Goal: Information Seeking & Learning: Learn about a topic

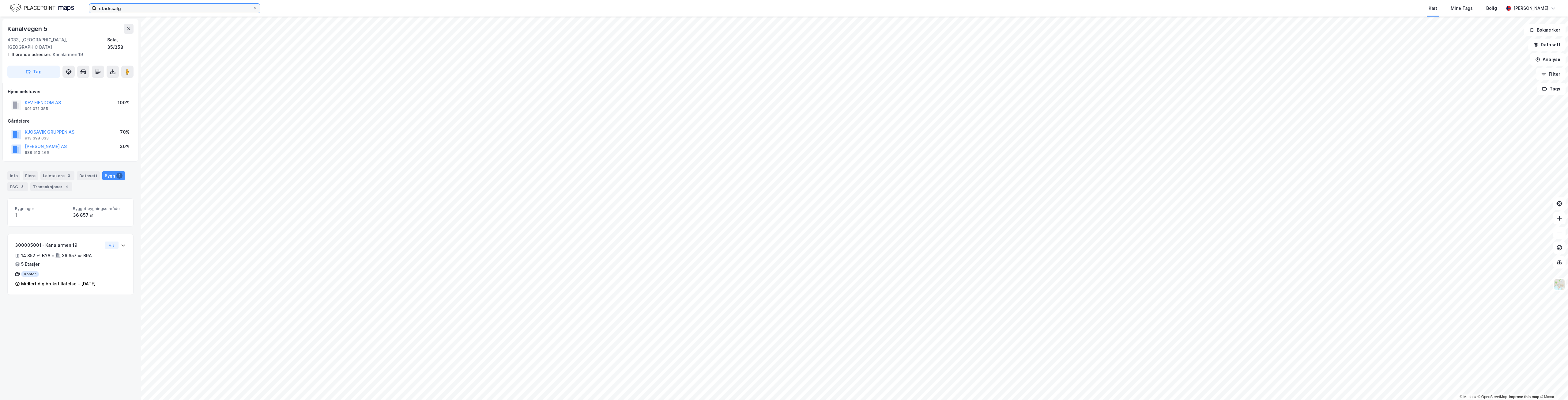
click at [221, 6] on input "stadssalg" at bounding box center [174, 8] width 156 height 9
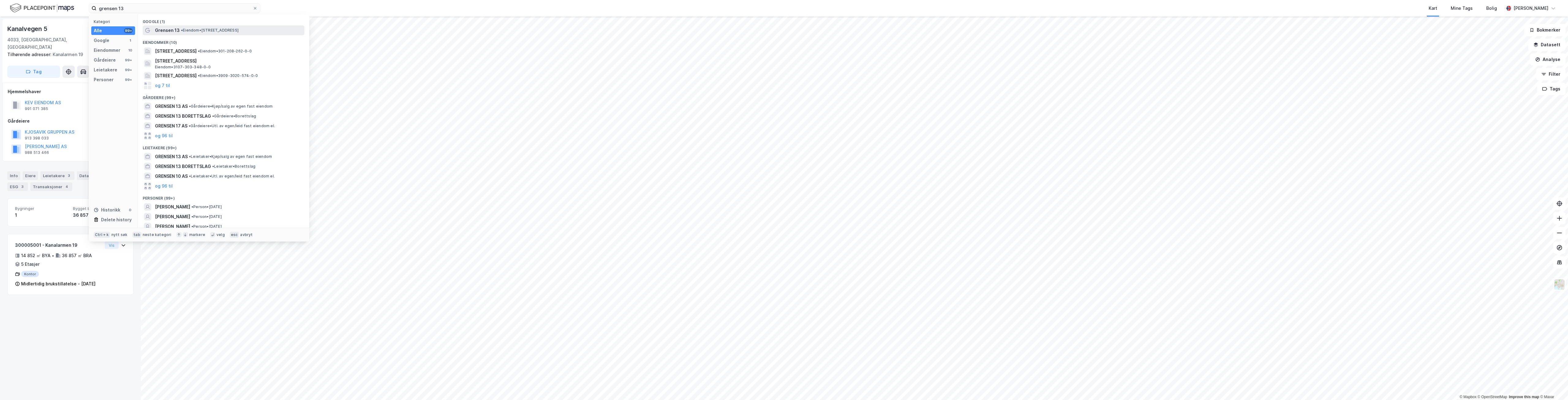
click at [194, 30] on span "• Eiendom • Grensen 13, 0159 Oslo" at bounding box center [209, 31] width 57 height 5
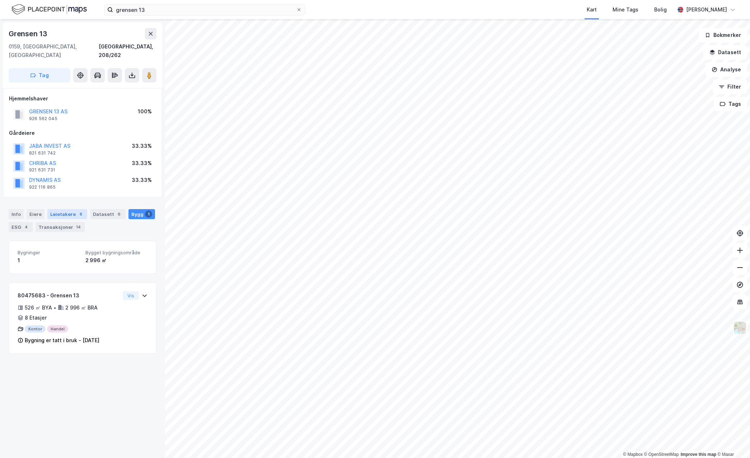
click at [82, 209] on div "Leietakere 8" at bounding box center [67, 214] width 40 height 10
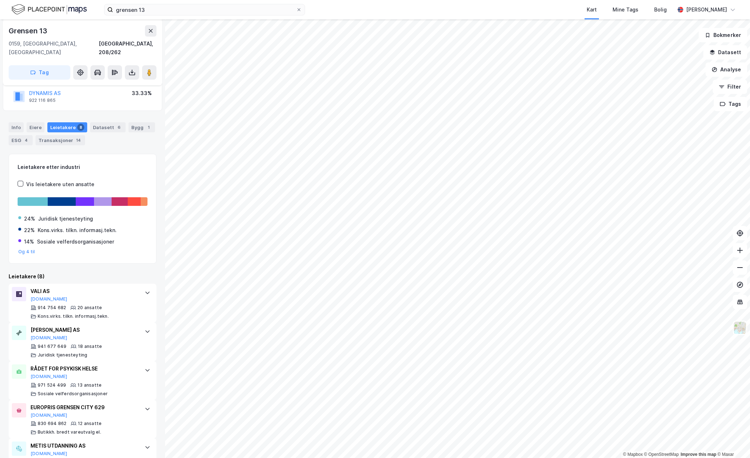
scroll to position [88, 0]
drag, startPoint x: 93, startPoint y: 11, endPoint x: 105, endPoint y: 3, distance: 14.7
click at [93, 11] on div "grensen 13 Kart Mine Tags Bolig Even Nilsen" at bounding box center [375, 9] width 750 height 19
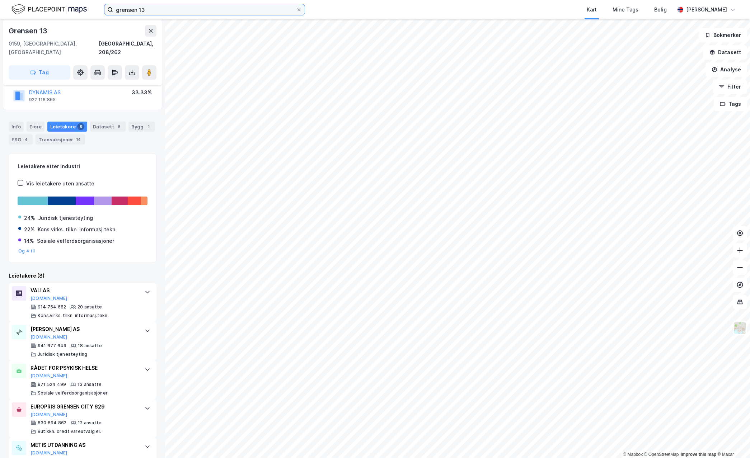
click at [185, 8] on input "grensen 13" at bounding box center [204, 9] width 183 height 11
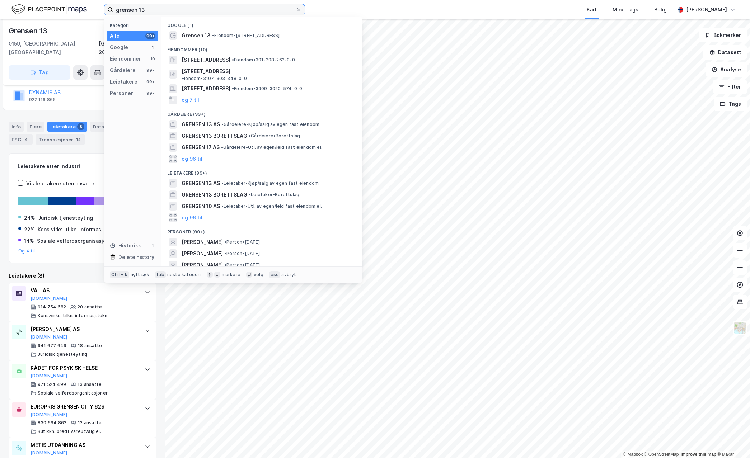
click at [185, 8] on input "grensen 13" at bounding box center [204, 9] width 183 height 11
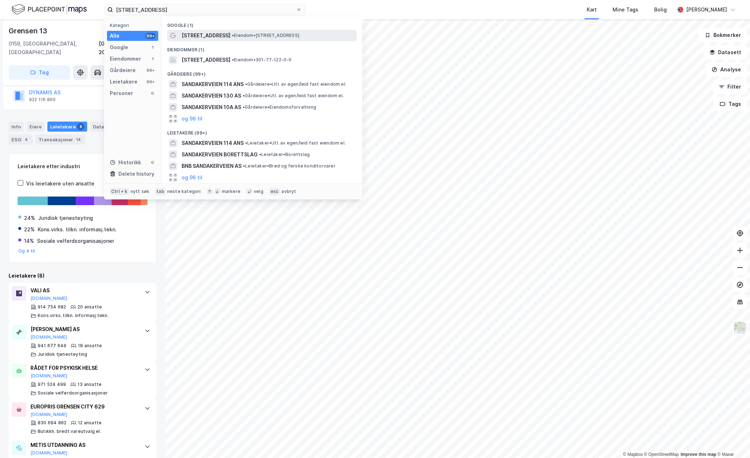
click at [221, 32] on span "[STREET_ADDRESS]" at bounding box center [205, 35] width 49 height 9
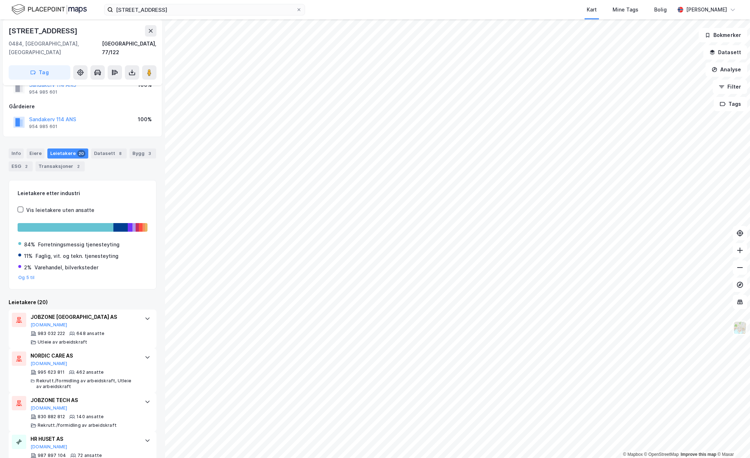
scroll to position [72, 0]
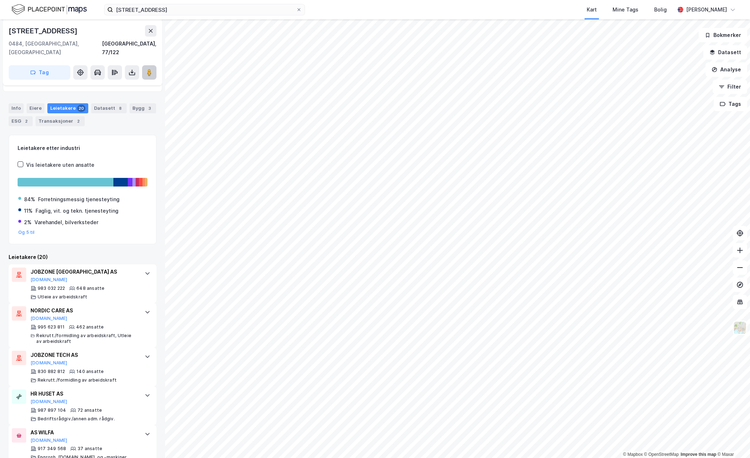
click at [147, 69] on icon at bounding box center [149, 72] width 7 height 7
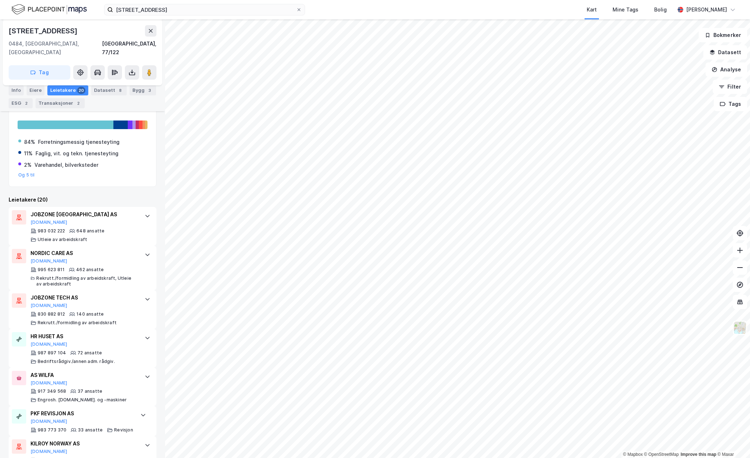
scroll to position [0, 0]
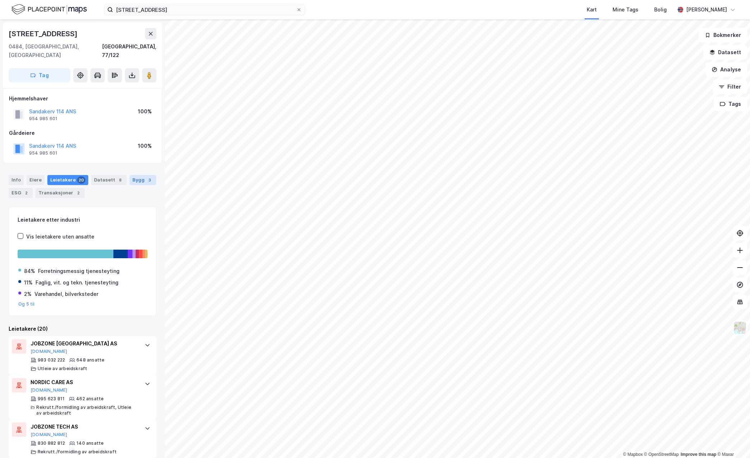
click at [129, 175] on div "Bygg 3" at bounding box center [142, 180] width 27 height 10
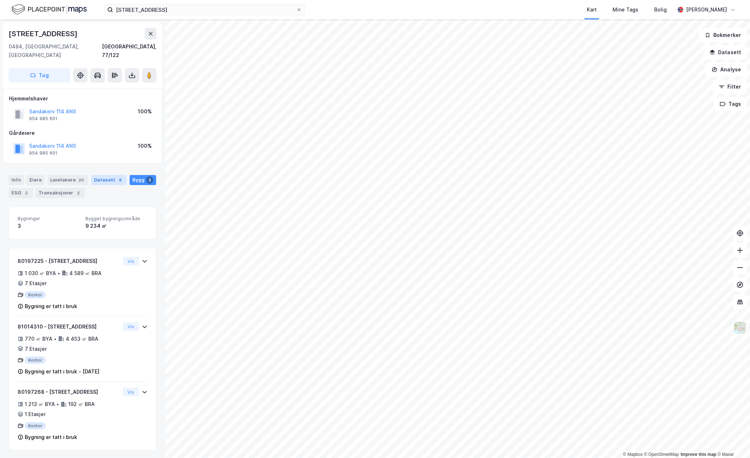
click at [106, 175] on div "Datasett 8" at bounding box center [109, 180] width 36 height 10
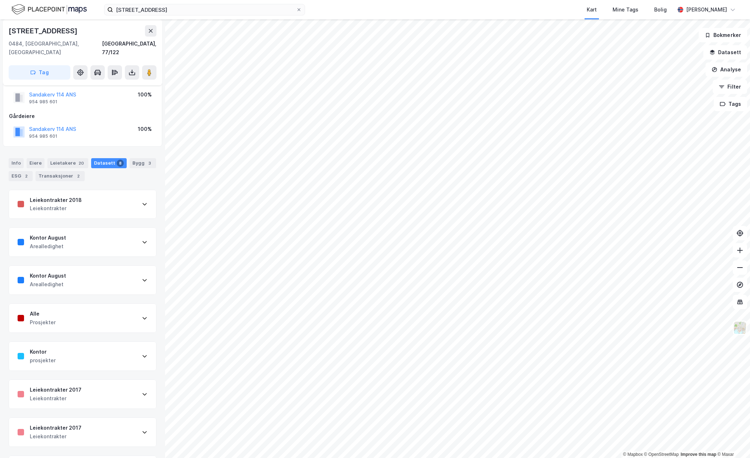
scroll to position [44, 0]
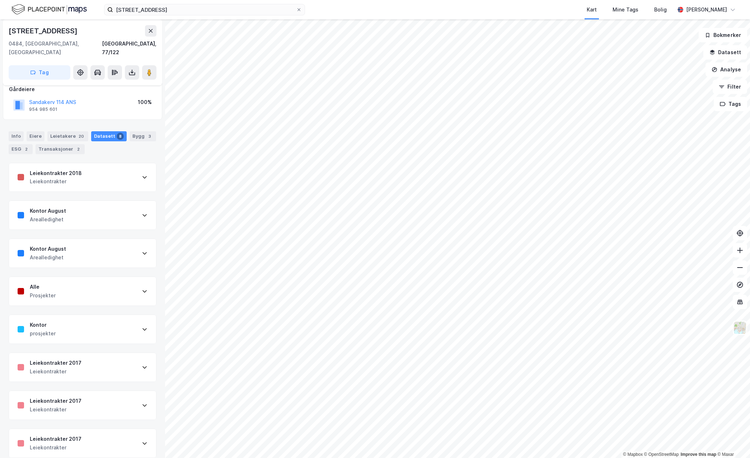
click at [69, 245] on div "Kontor August Arealledighet" at bounding box center [82, 253] width 147 height 29
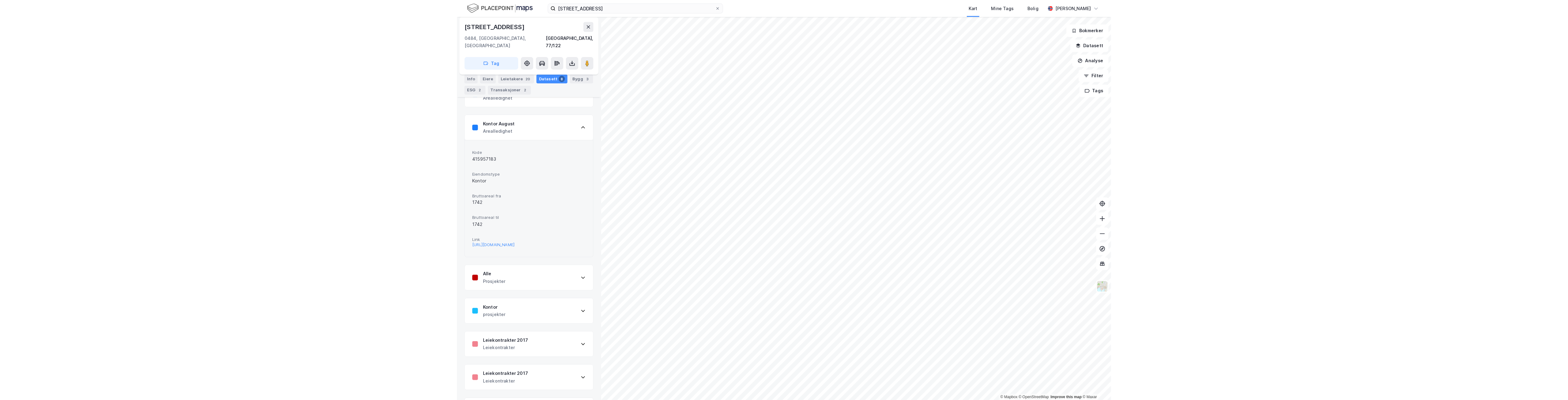
scroll to position [129, 0]
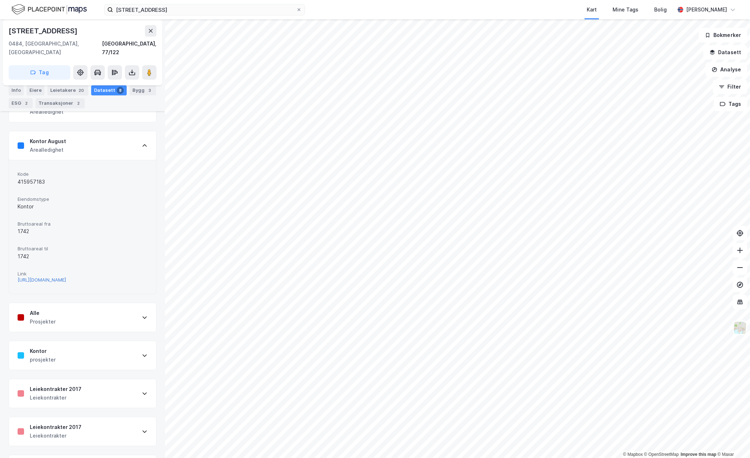
click at [40, 278] on div "[URL][DOMAIN_NAME]" at bounding box center [42, 280] width 48 height 6
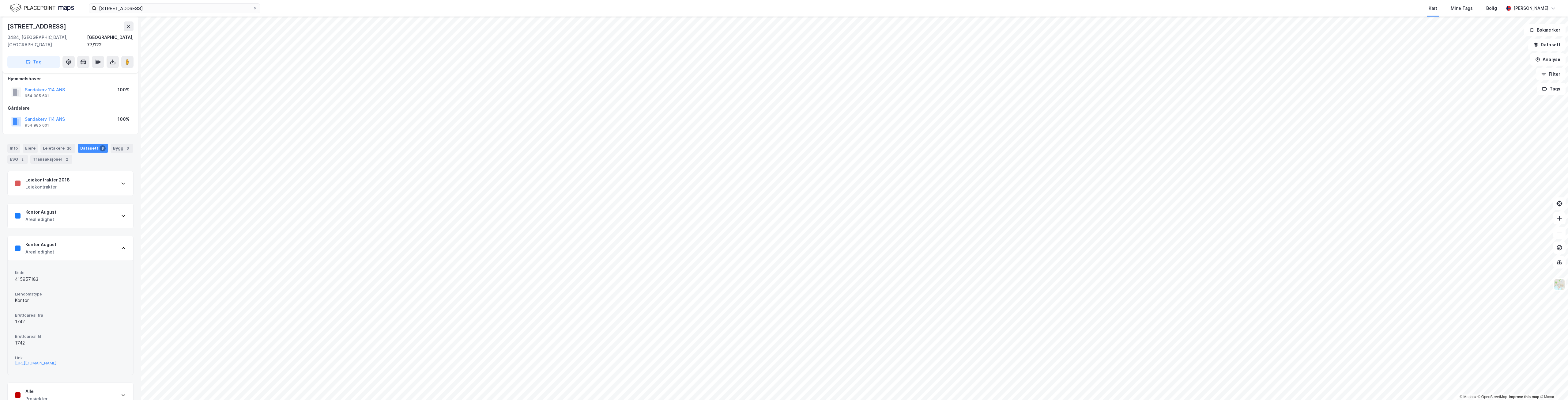
scroll to position [0, 0]
click at [110, 150] on div "Bygg 3" at bounding box center [121, 154] width 23 height 9
click at [56, 161] on div "Transaksjoner 2" at bounding box center [51, 165] width 42 height 9
click at [94, 150] on div "Datasett 8" at bounding box center [93, 154] width 31 height 9
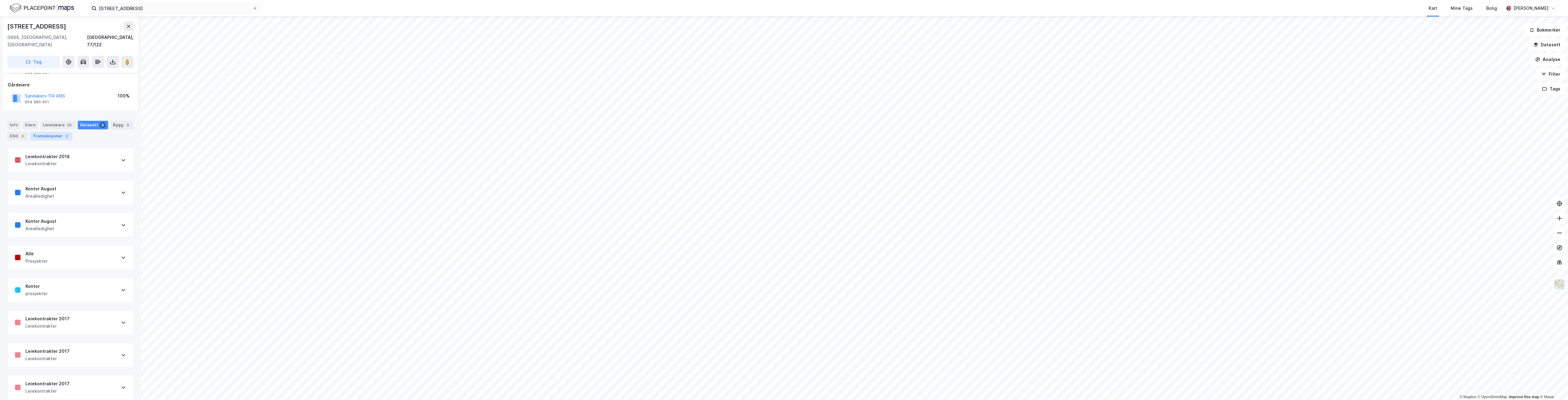
click at [39, 132] on div "Transaksjoner 2" at bounding box center [51, 136] width 42 height 9
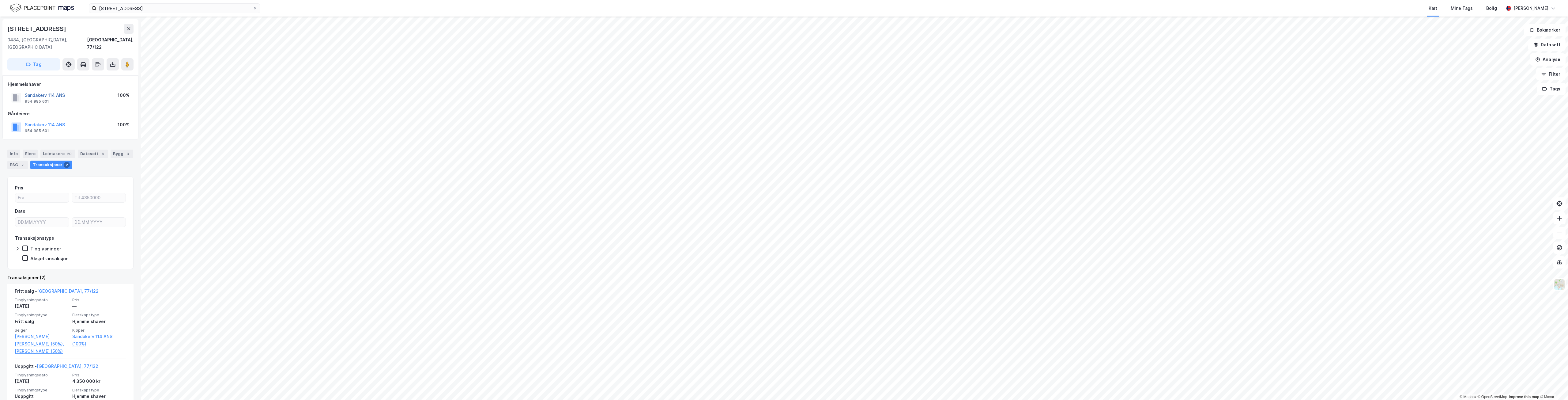
click at [0, 0] on button "Sandakerv 114 ANS" at bounding box center [0, 0] width 0 height 0
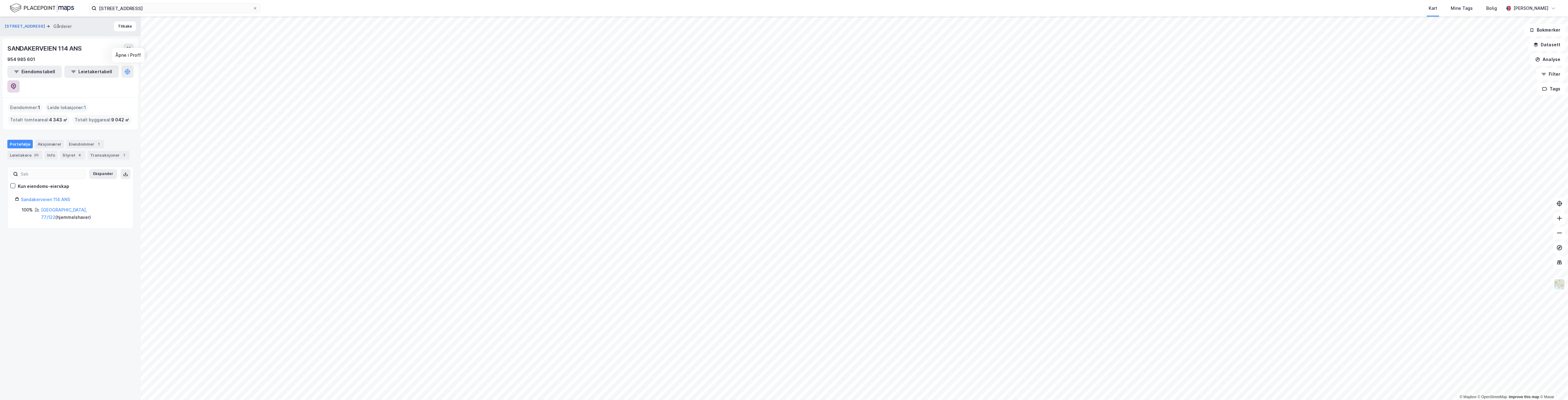
click at [16, 84] on icon at bounding box center [13, 86] width 6 height 6
click at [161, 7] on input "[STREET_ADDRESS]" at bounding box center [174, 8] width 156 height 9
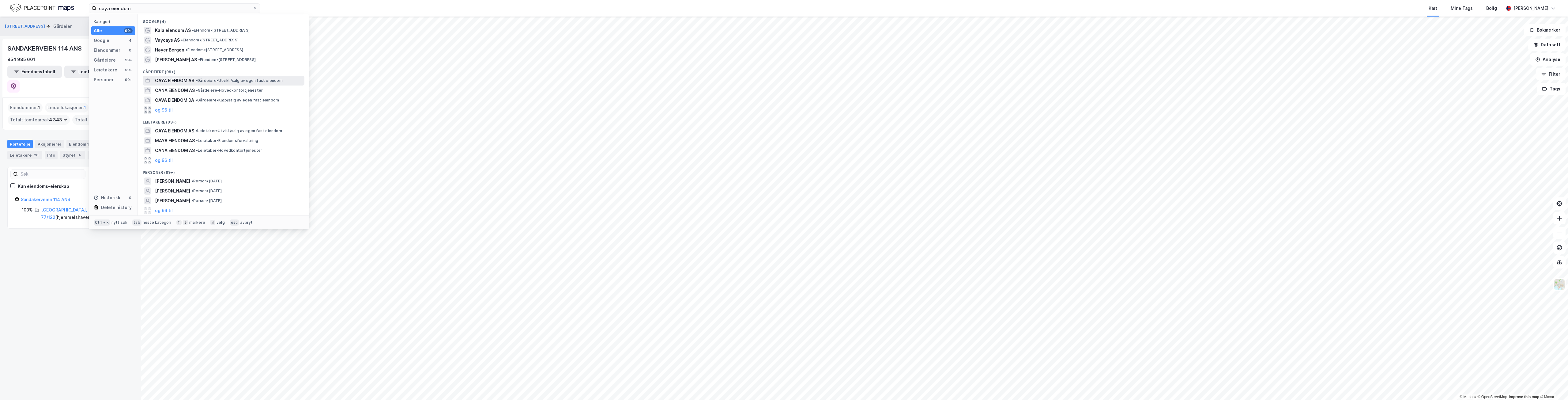
click at [195, 80] on div "CAYA EIENDOM AS • Gårdeiere • Utvikl./salg av egen fast eiendom" at bounding box center [229, 80] width 149 height 8
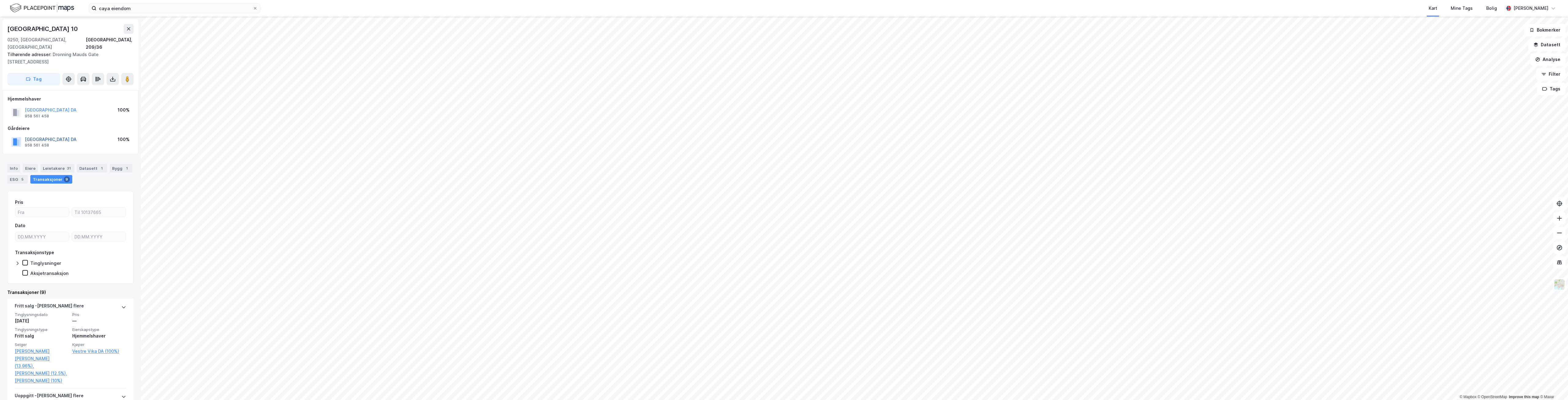
click at [0, 0] on button "VESTRE VIKA DA" at bounding box center [0, 0] width 0 height 0
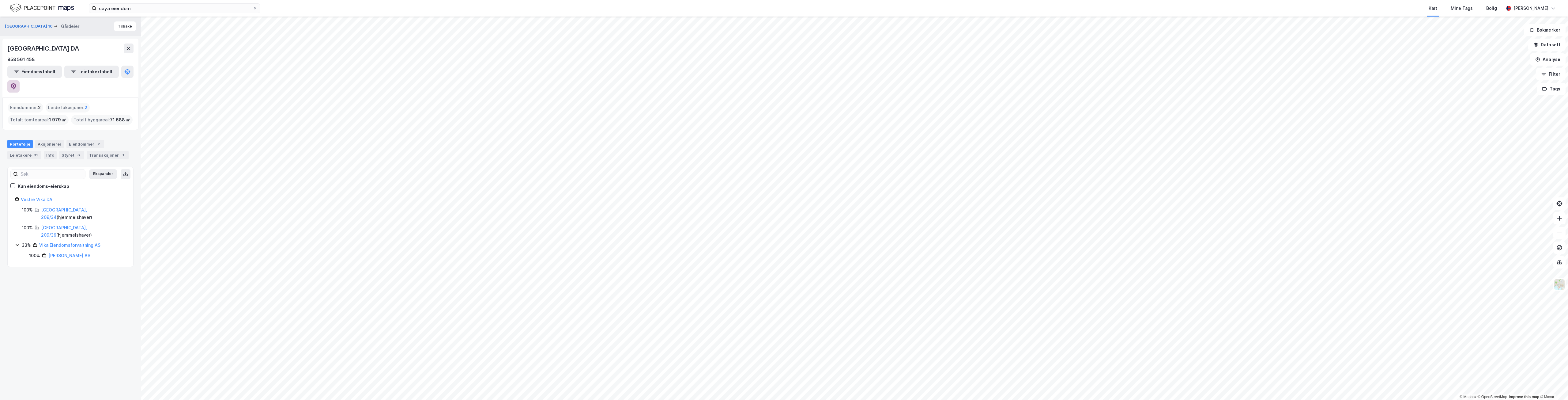
click at [16, 84] on icon at bounding box center [13, 86] width 6 height 6
click at [201, 12] on input "caya eiendom" at bounding box center [174, 8] width 156 height 9
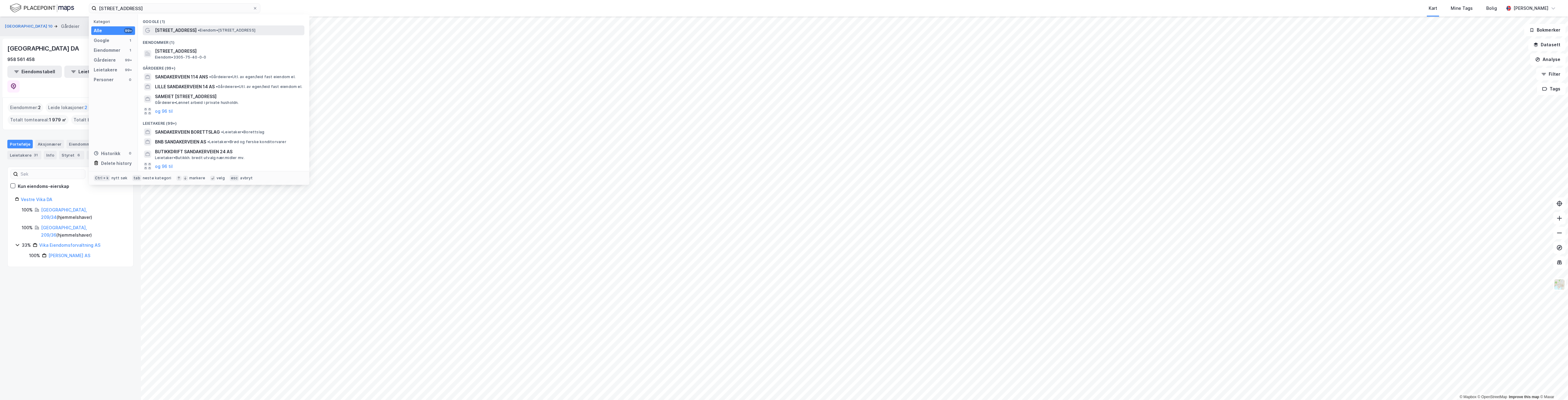
click at [208, 28] on span "• Eiendom • Sandakerveien 174, 3519 Hønefoss" at bounding box center [226, 31] width 57 height 5
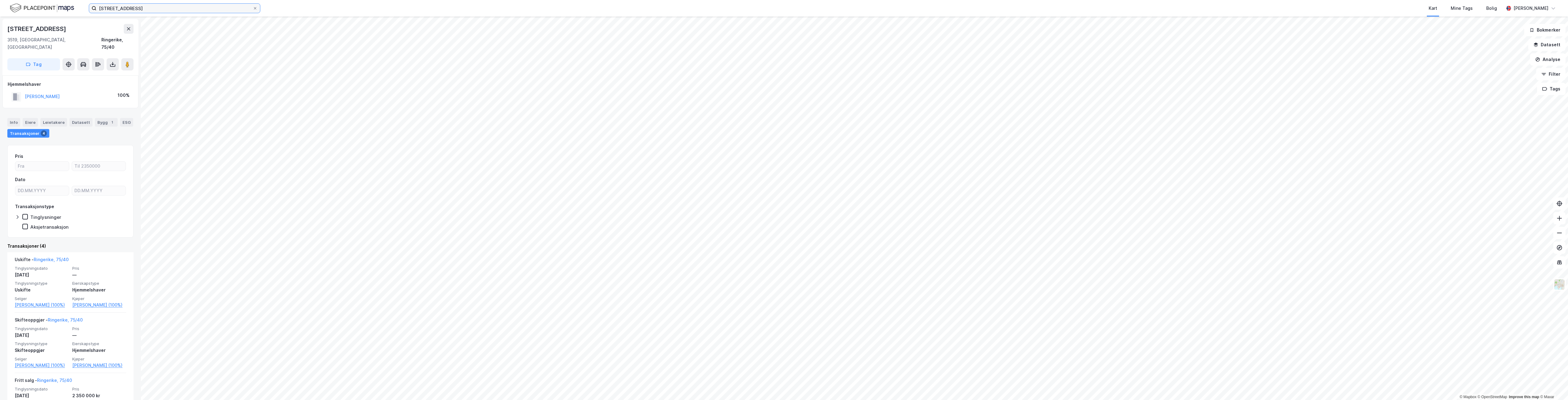
click at [173, 7] on input "sandakerveien 174" at bounding box center [174, 8] width 156 height 9
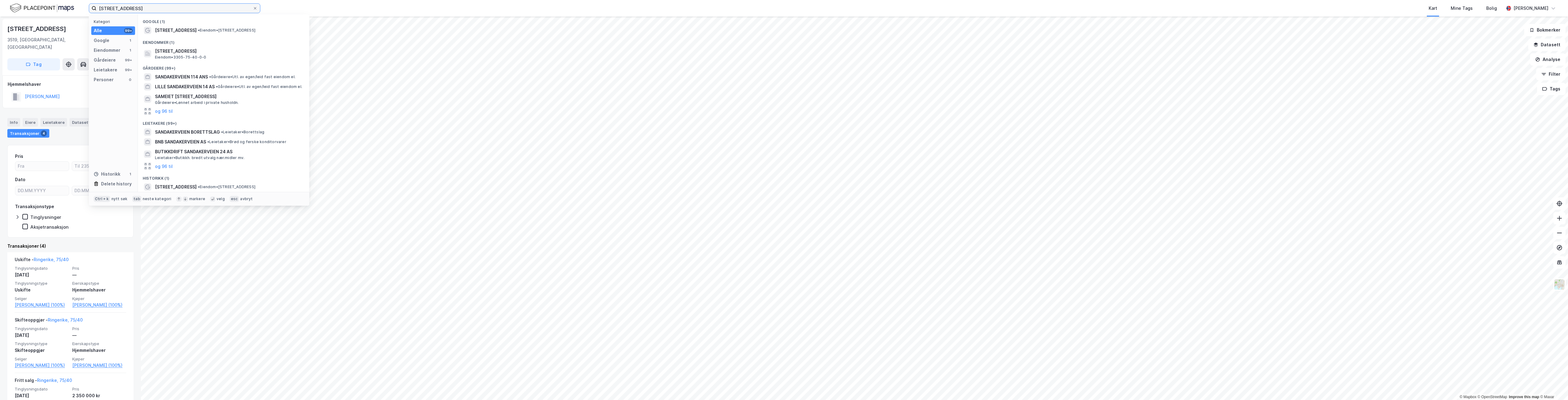
click at [173, 7] on input "sandakerveien 174" at bounding box center [174, 8] width 156 height 9
type input "[STREET_ADDRESS]"
click at [178, 29] on span "[STREET_ADDRESS]" at bounding box center [175, 30] width 42 height 8
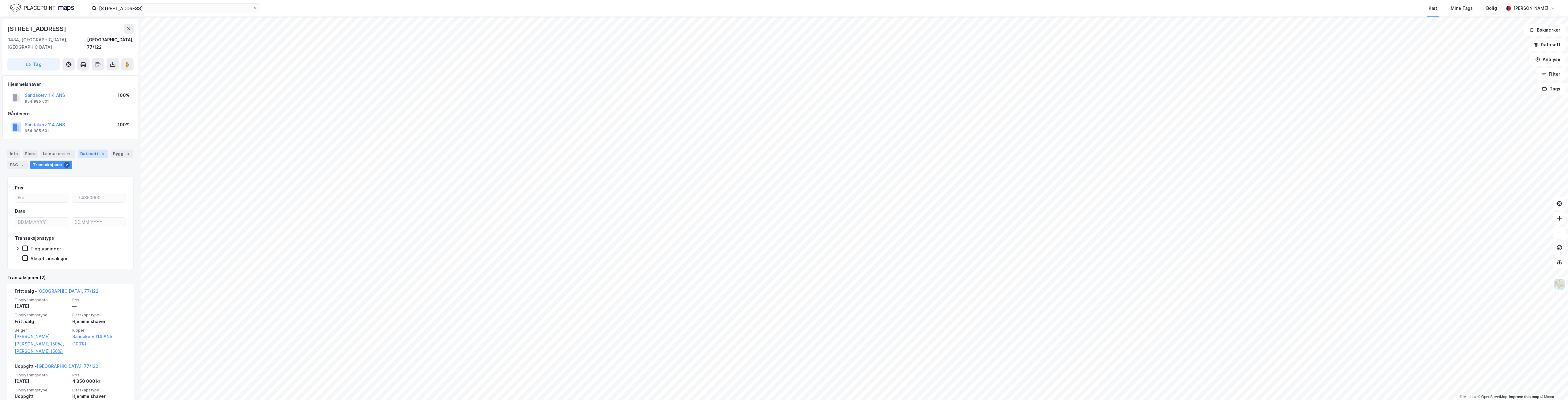
click at [95, 150] on div "Datasett 8" at bounding box center [93, 154] width 31 height 9
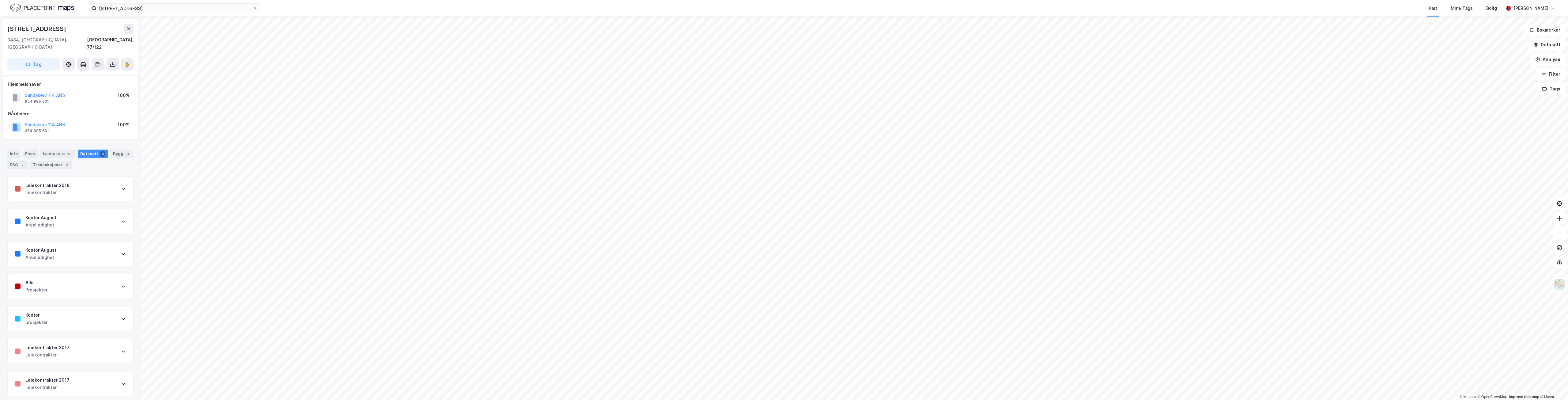
click at [84, 214] on div "Kontor August Arealledighet" at bounding box center [70, 221] width 126 height 25
click at [69, 246] on div "Kontor August Arealledighet" at bounding box center [70, 254] width 126 height 25
click at [68, 309] on div "Kontor prosjekter" at bounding box center [70, 319] width 126 height 25
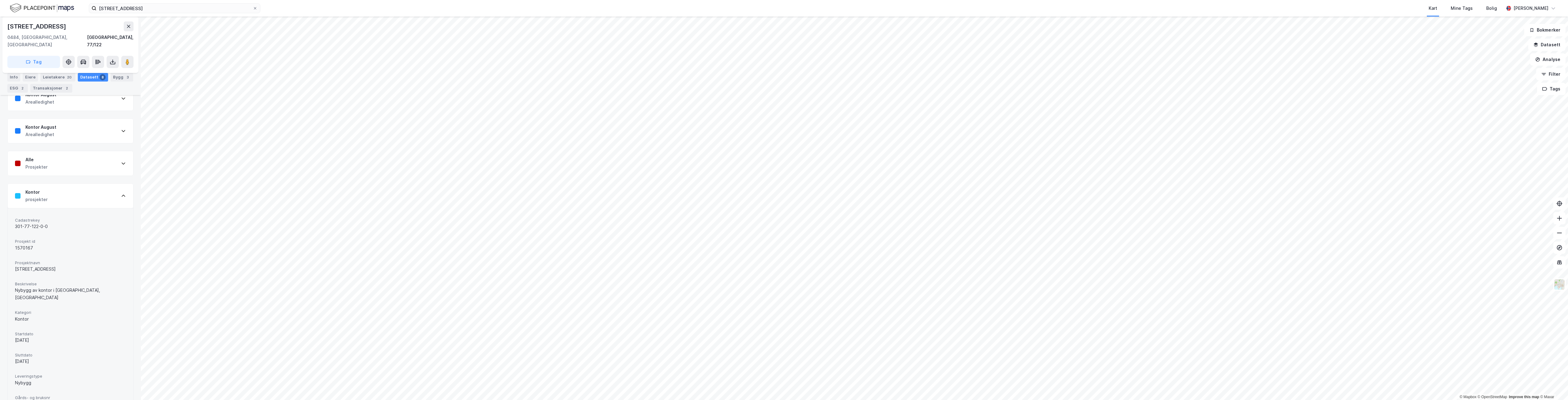
scroll to position [122, 0]
drag, startPoint x: 15, startPoint y: 285, endPoint x: 91, endPoint y: 291, distance: 76.2
click at [91, 291] on div "Cadastrekey 301-77-122-0-0 Prosjekt id 1570167 Prosjektnavn Sandakerveien 114 B…" at bounding box center [71, 313] width 111 height 194
click at [126, 58] on button at bounding box center [127, 62] width 12 height 12
click at [126, 59] on image at bounding box center [127, 62] width 3 height 6
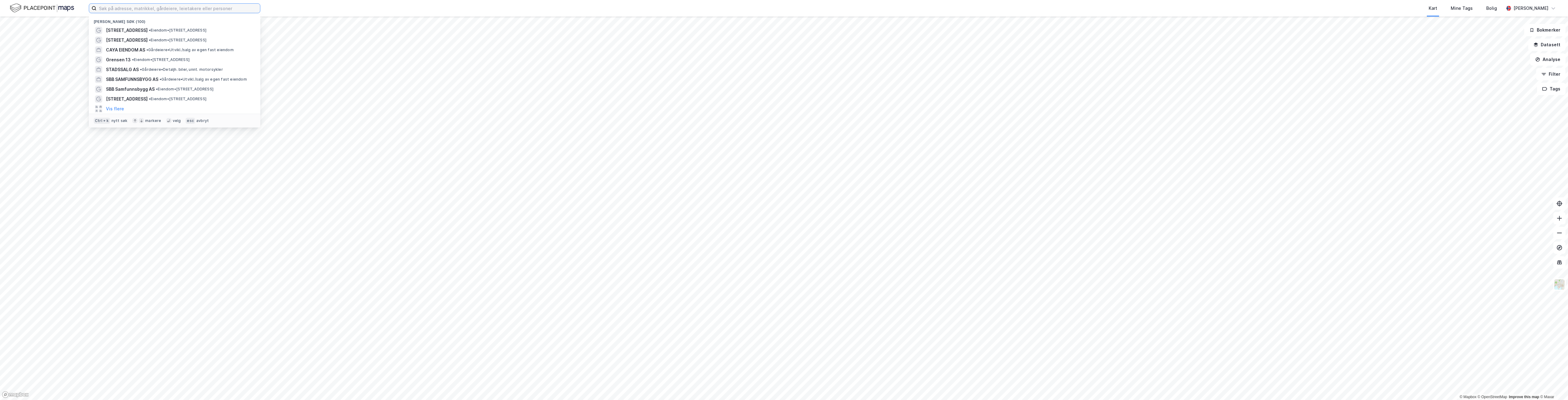
click at [201, 4] on input at bounding box center [178, 8] width 164 height 9
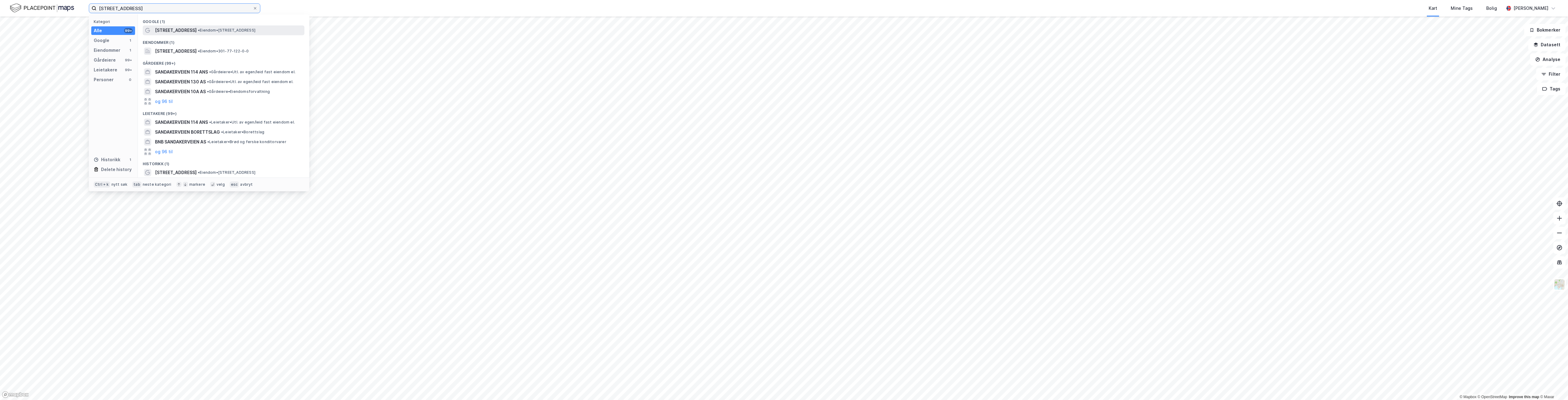
type input "[STREET_ADDRESS]"
click at [189, 31] on span "[STREET_ADDRESS]" at bounding box center [175, 30] width 42 height 8
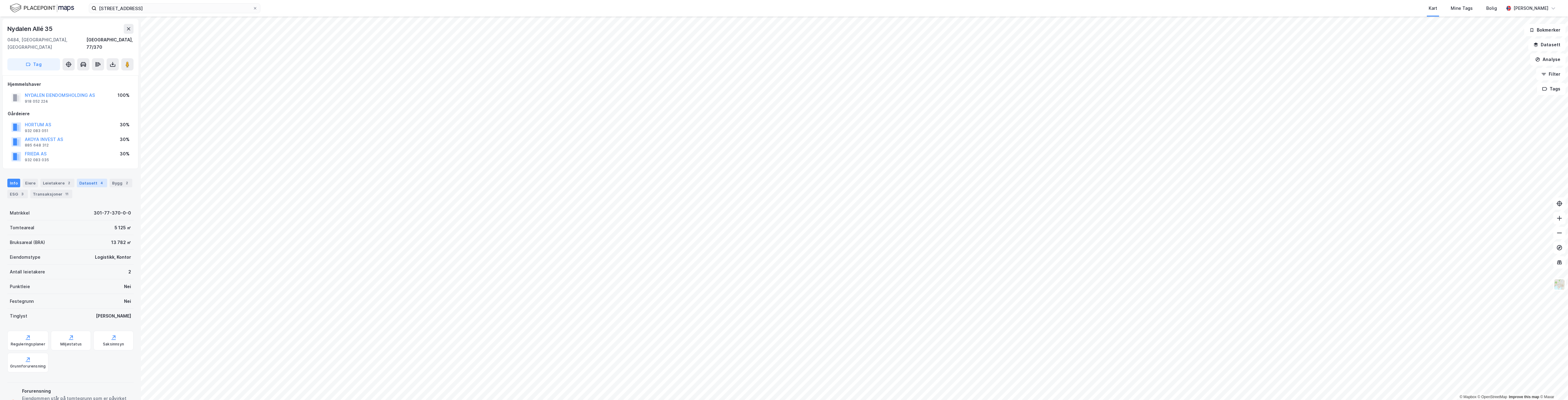
click at [87, 179] on div "Datasett 4" at bounding box center [92, 183] width 31 height 9
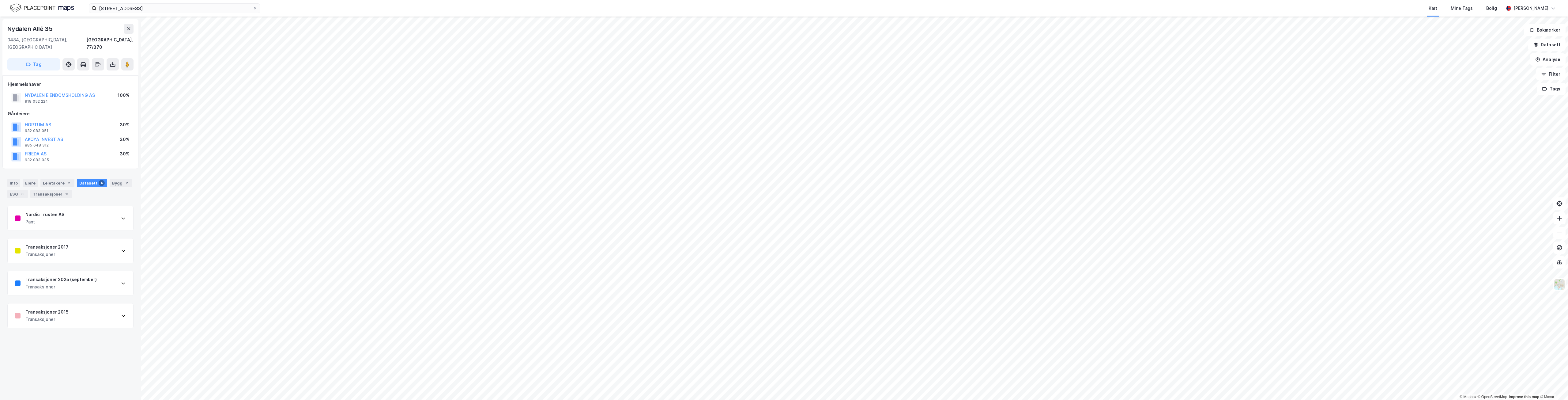
click at [70, 307] on div "Transaksjoner 2015 Transaksjoner" at bounding box center [70, 315] width 126 height 25
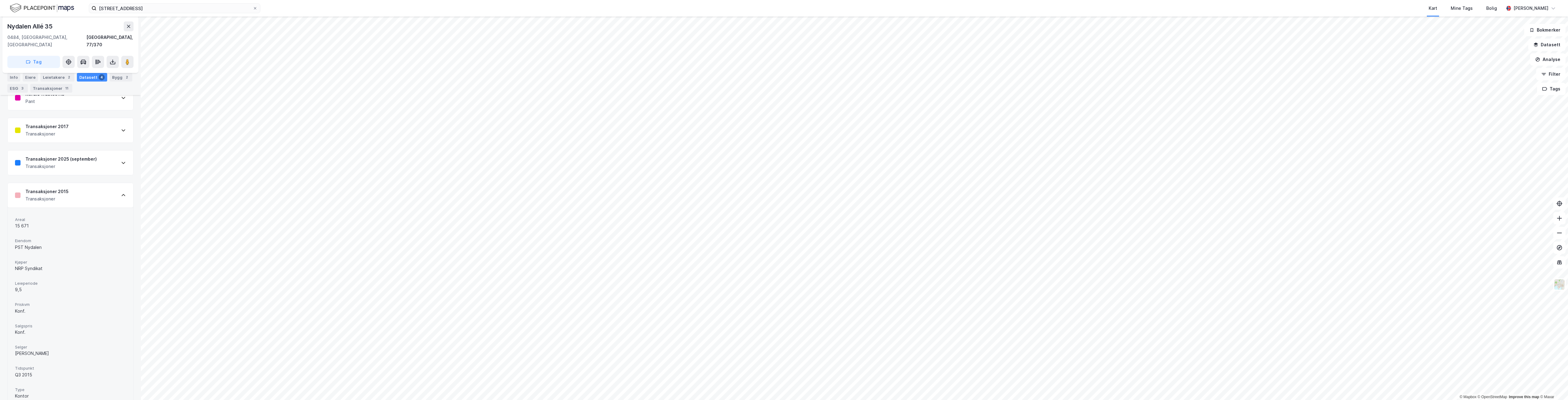
scroll to position [122, 0]
drag, startPoint x: 31, startPoint y: 216, endPoint x: 9, endPoint y: 216, distance: 22.0
click at [10, 216] on div "Areal 15 671 Eiendom PST Nydalen Kjøper NRP Syndikat Leieperiode 9,5 Priskvm Ko…" at bounding box center [70, 306] width 126 height 202
click at [63, 154] on div "Transaksjoner" at bounding box center [61, 157] width 72 height 8
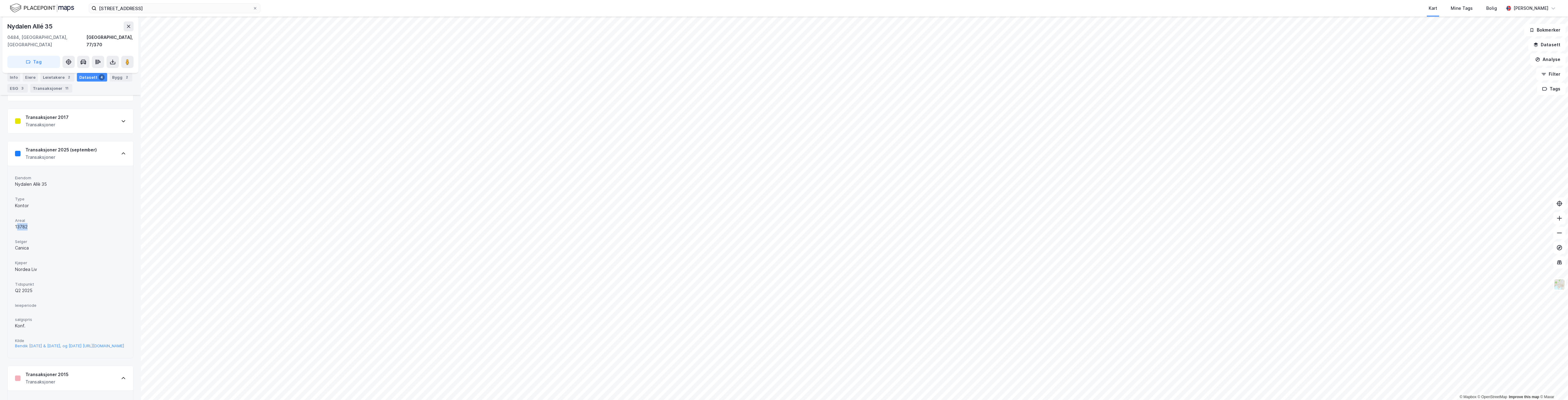
drag, startPoint x: 28, startPoint y: 220, endPoint x: 16, endPoint y: 220, distance: 12.0
click at [16, 223] on div "13782" at bounding box center [71, 226] width 111 height 8
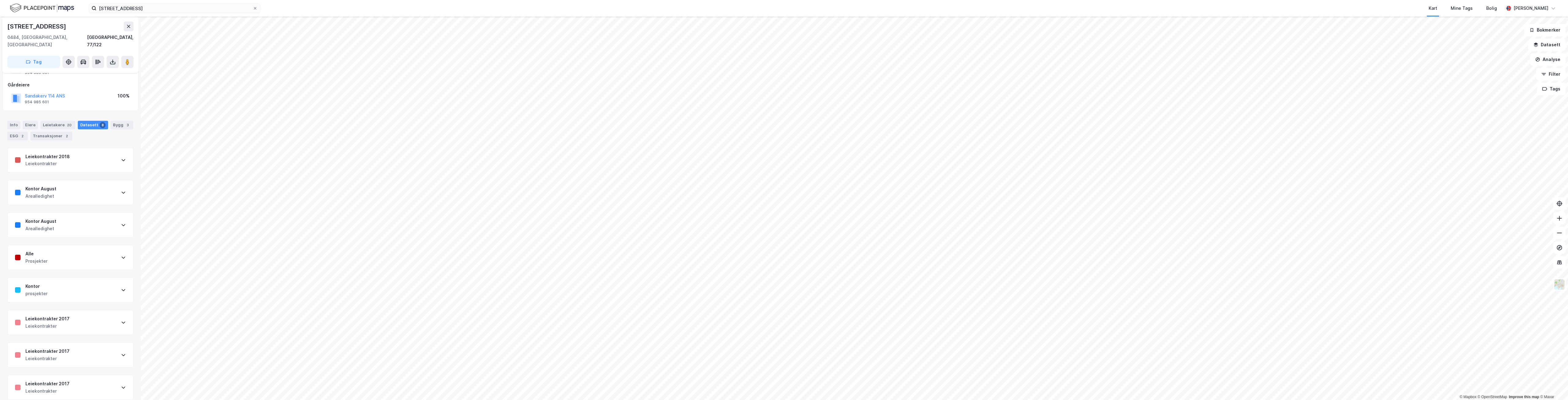
click at [58, 254] on div "Alle Prosjekter" at bounding box center [70, 257] width 126 height 25
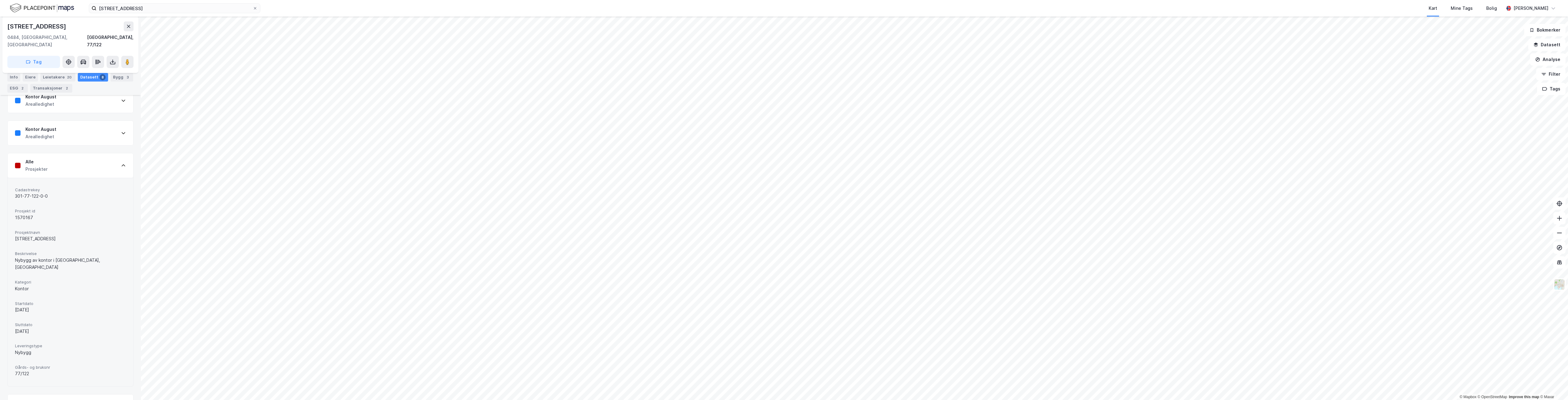
scroll to position [151, 0]
click at [49, 303] on div "Kontor prosjekter" at bounding box center [70, 315] width 126 height 25
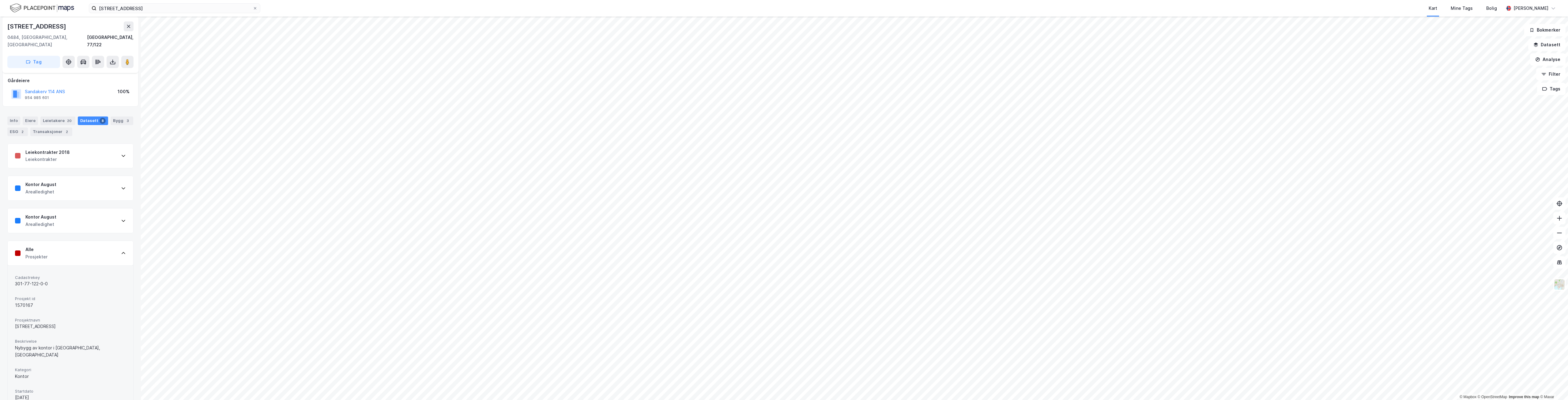
click at [64, 214] on div "Kontor August Arealledighet" at bounding box center [70, 221] width 126 height 25
click at [56, 274] on div "[URL][DOMAIN_NAME]" at bounding box center [36, 274] width 41 height 5
click at [50, 211] on div "Kontor August" at bounding box center [41, 215] width 31 height 8
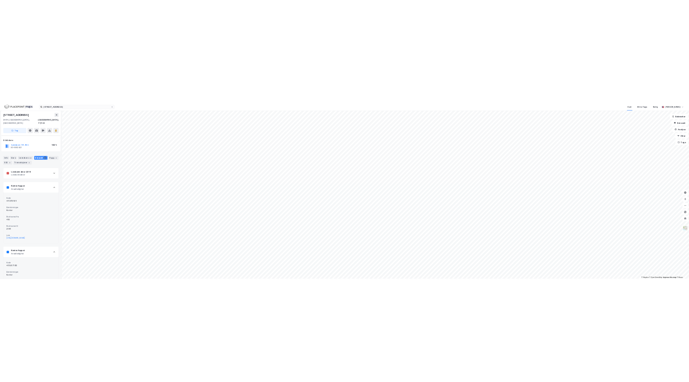
scroll to position [75, 0]
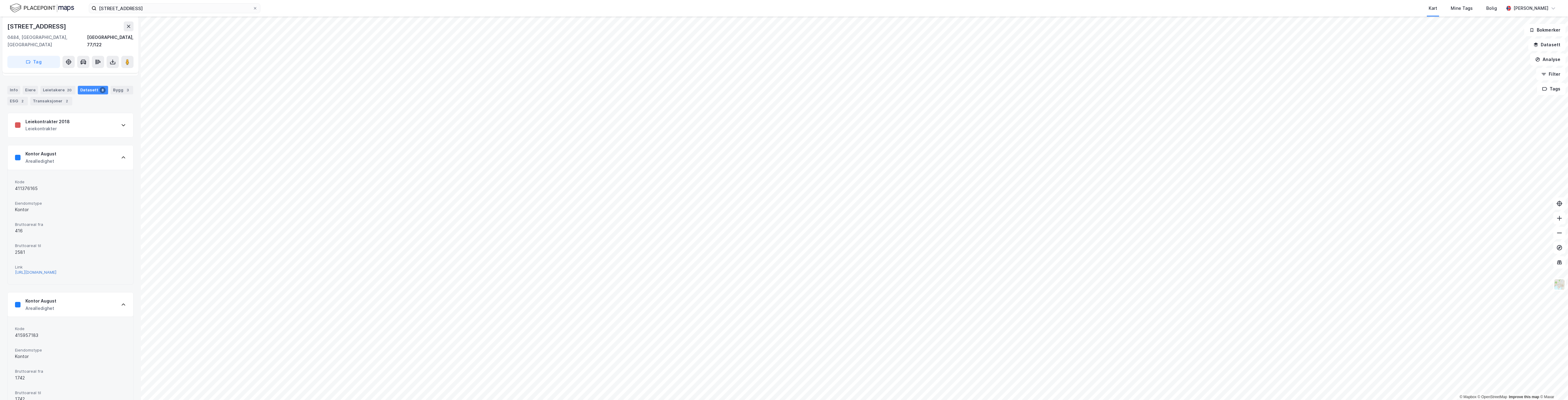
click at [42, 270] on div "[URL][DOMAIN_NAME]" at bounding box center [36, 273] width 41 height 5
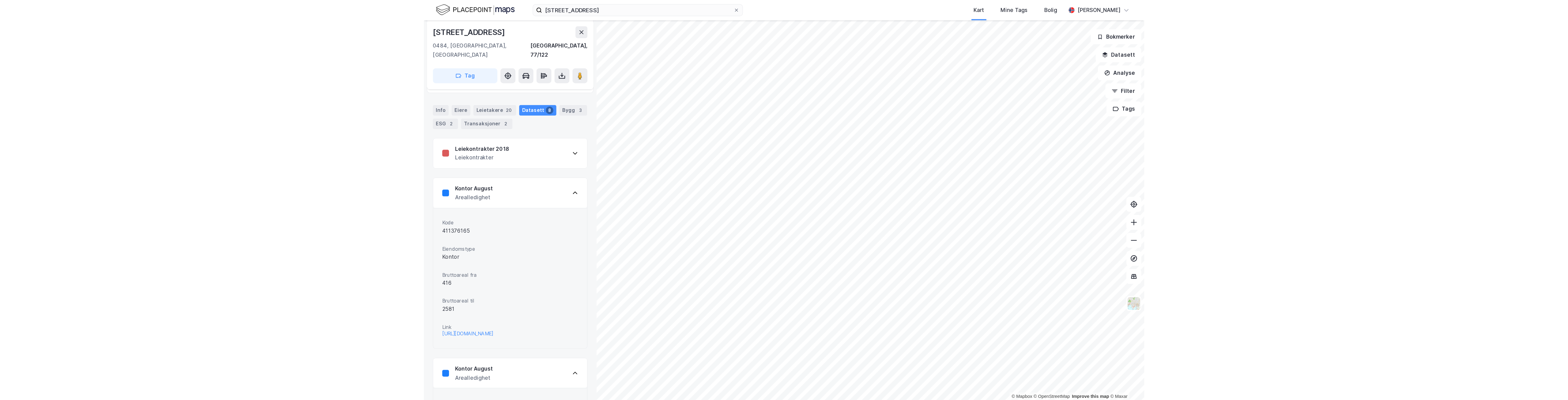
scroll to position [0, 0]
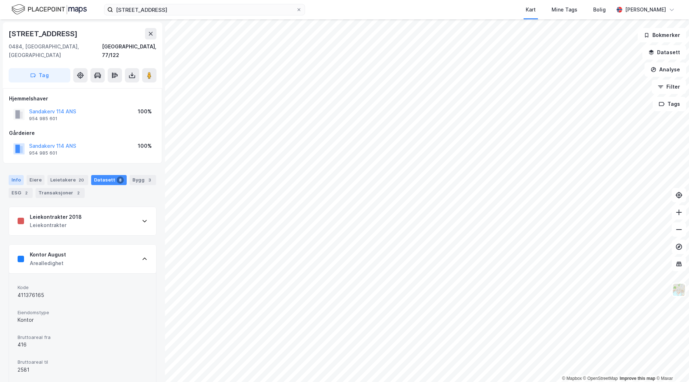
click at [18, 175] on div "Info" at bounding box center [16, 180] width 15 height 10
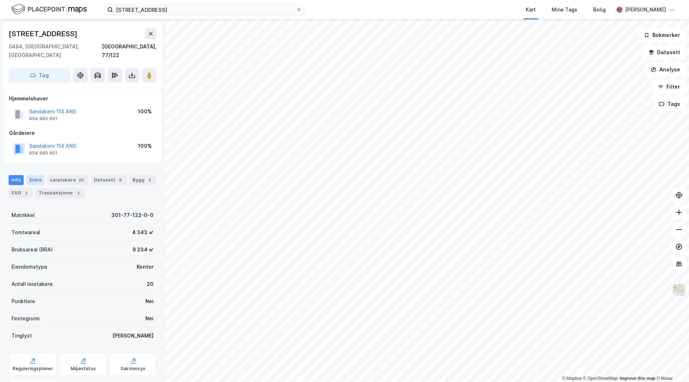
click at [37, 175] on div "Eiere" at bounding box center [36, 180] width 18 height 10
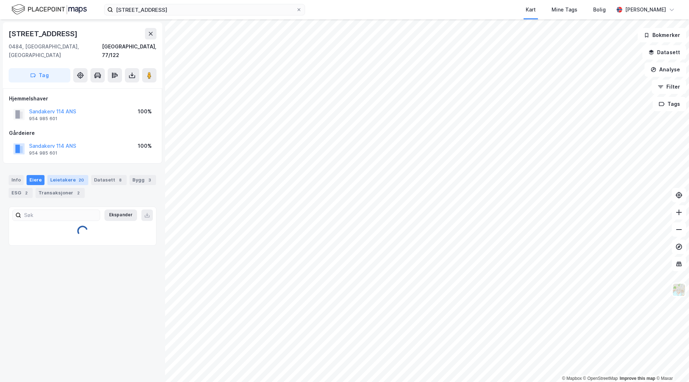
click at [65, 175] on div "Leietakere 20" at bounding box center [67, 180] width 41 height 10
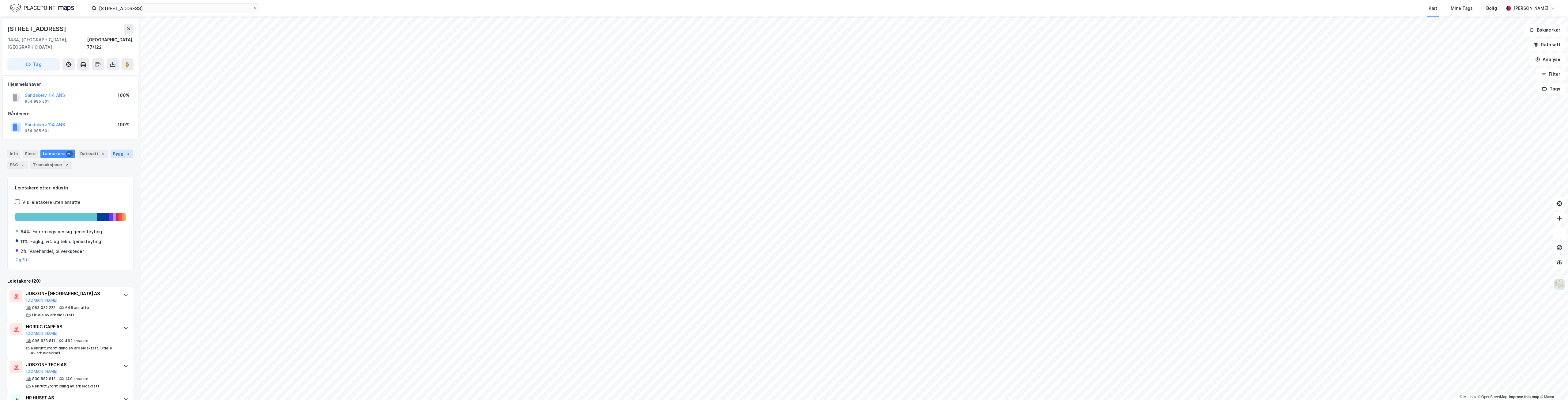
click at [119, 150] on div "Bygg 3" at bounding box center [121, 154] width 23 height 9
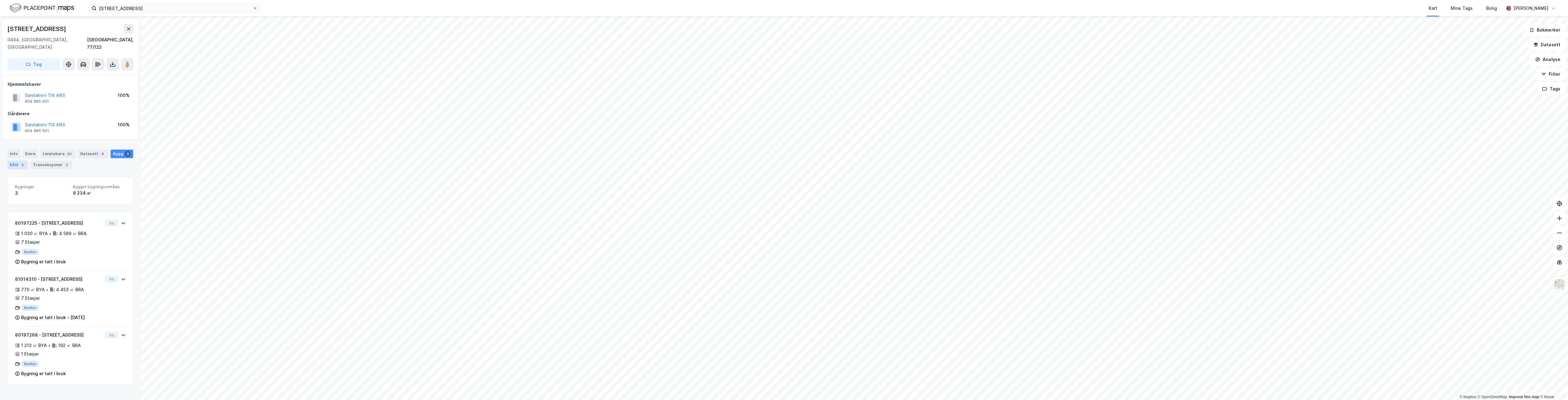
click at [18, 161] on div "ESG 2" at bounding box center [18, 165] width 20 height 9
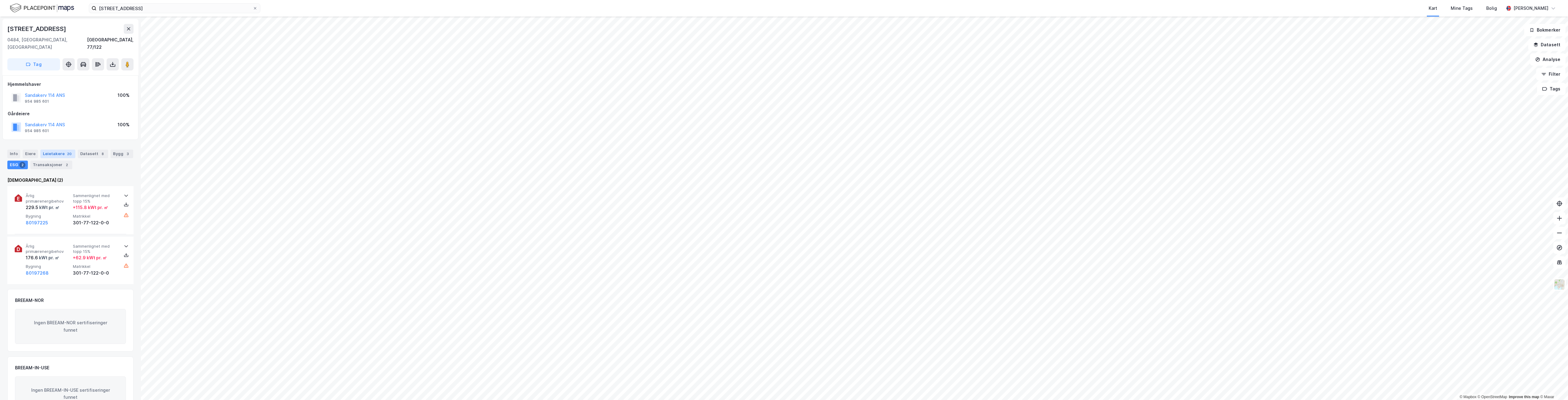
click at [56, 150] on div "Leietakere 20" at bounding box center [57, 154] width 35 height 9
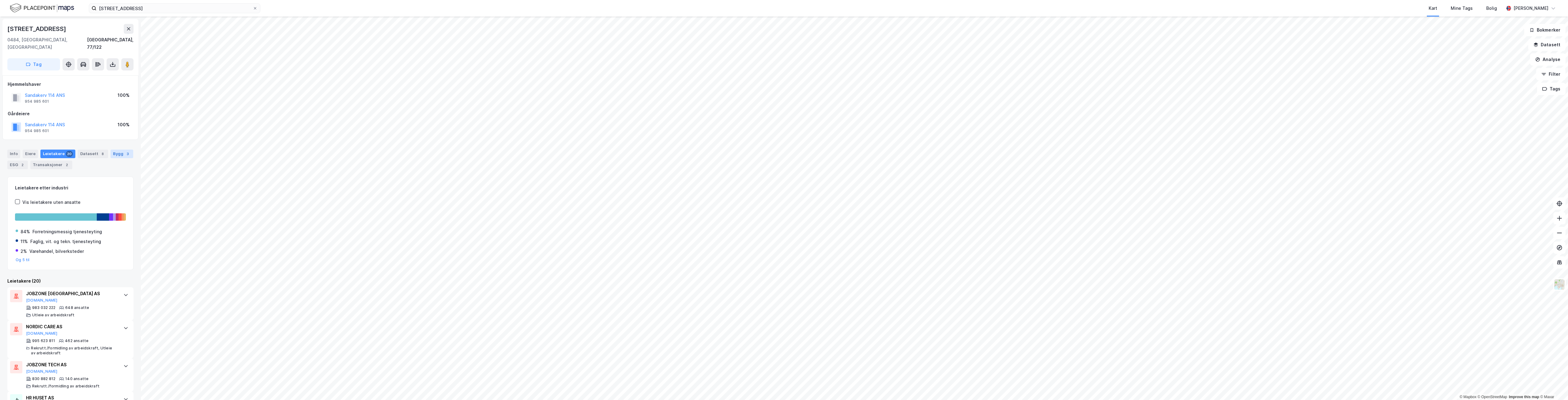
click at [125, 150] on div "3" at bounding box center [127, 153] width 6 height 6
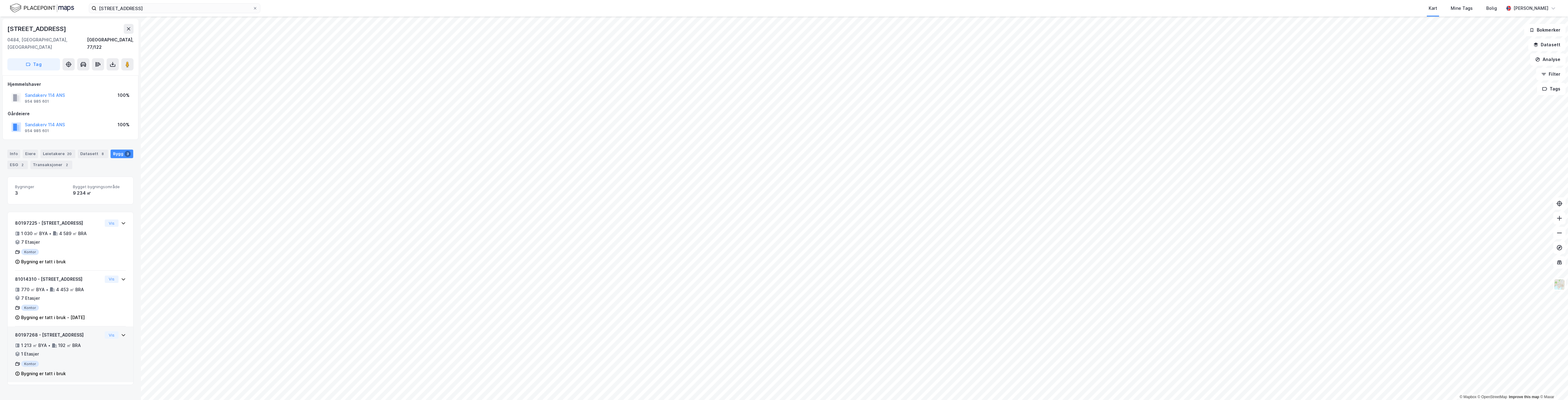
click at [121, 332] on icon at bounding box center [124, 335] width 5 height 5
click at [121, 279] on icon at bounding box center [123, 279] width 3 height 3
click at [121, 222] on icon at bounding box center [123, 223] width 3 height 3
click at [15, 161] on div "ESG 2" at bounding box center [18, 165] width 20 height 9
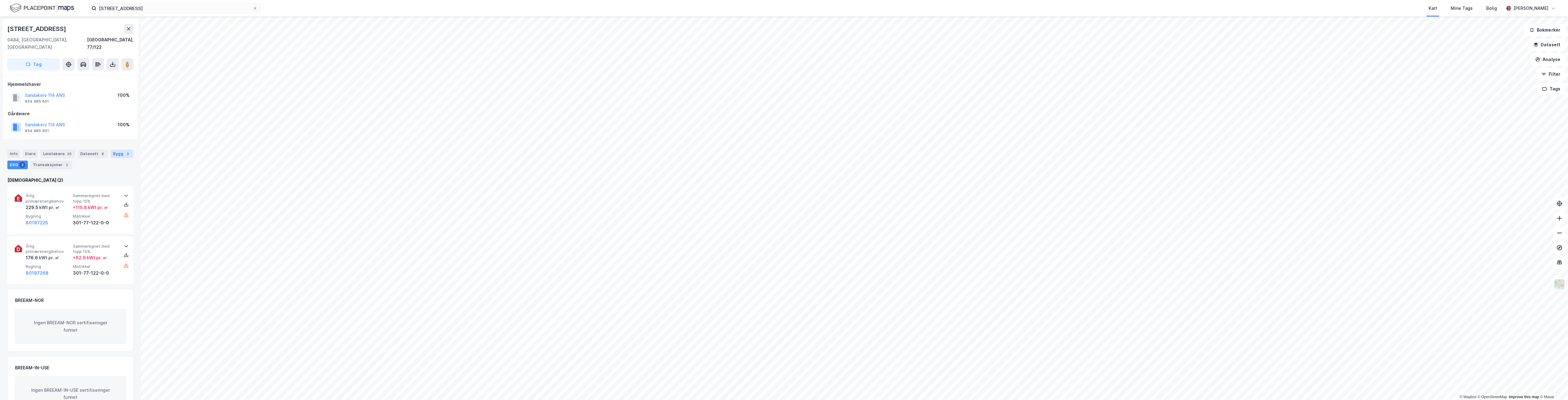
click at [117, 150] on div "Bygg 3" at bounding box center [121, 154] width 23 height 9
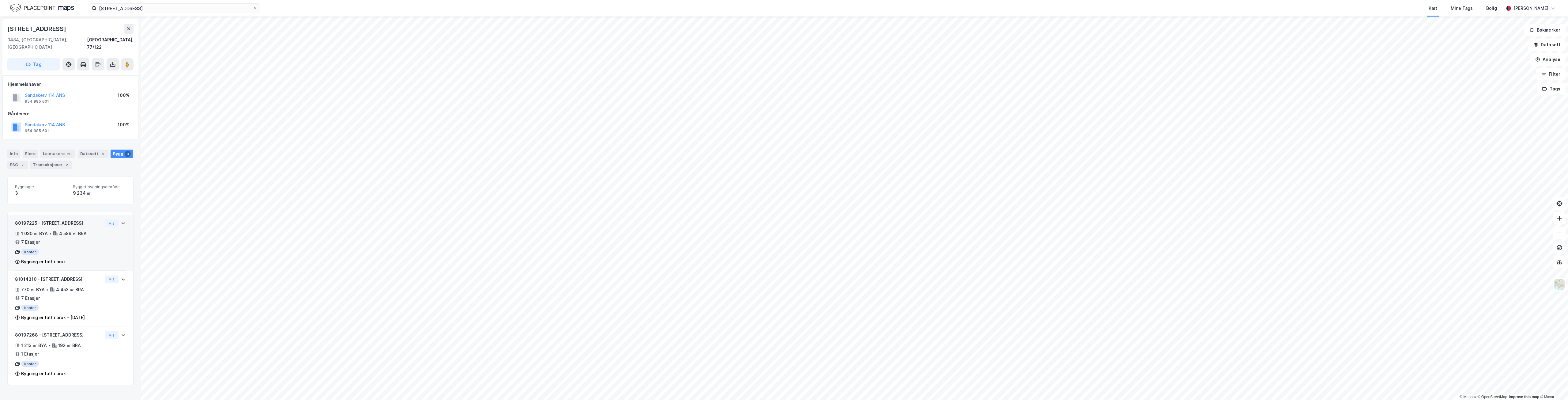
click at [96, 234] on div "1 030 ㎡ BYA • 4 589 ㎡ BRA • 7 Etasjer" at bounding box center [59, 238] width 87 height 16
click at [85, 309] on div "770 ㎡ BYA • 4 453 ㎡ BRA • 7 Etasjer" at bounding box center [59, 311] width 87 height 16
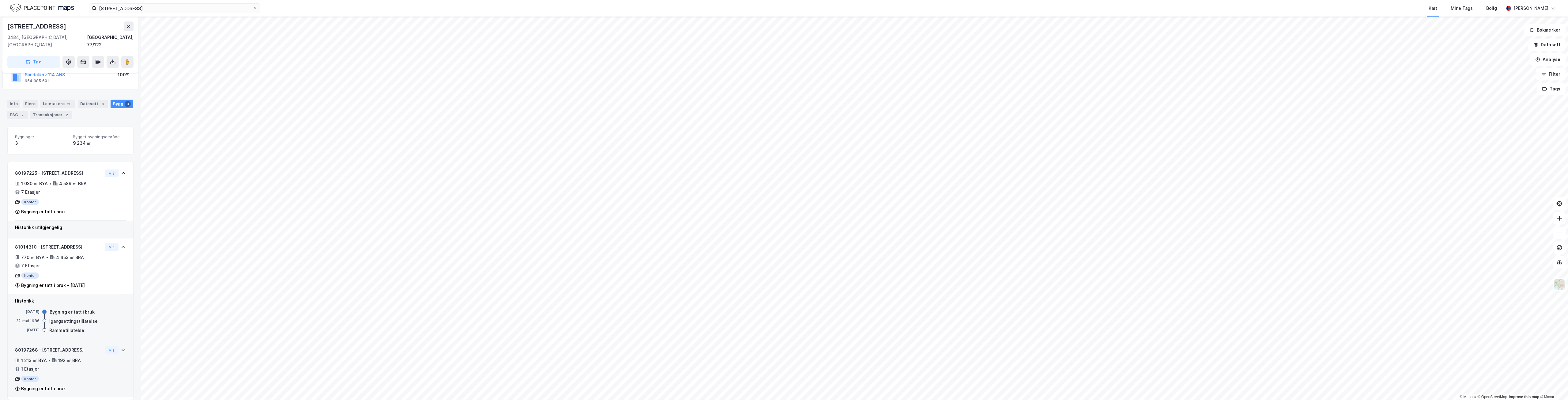
click at [91, 356] on div "1 213 ㎡ BYA • 192 ㎡ BRA • 1 Etasjer" at bounding box center [59, 364] width 87 height 16
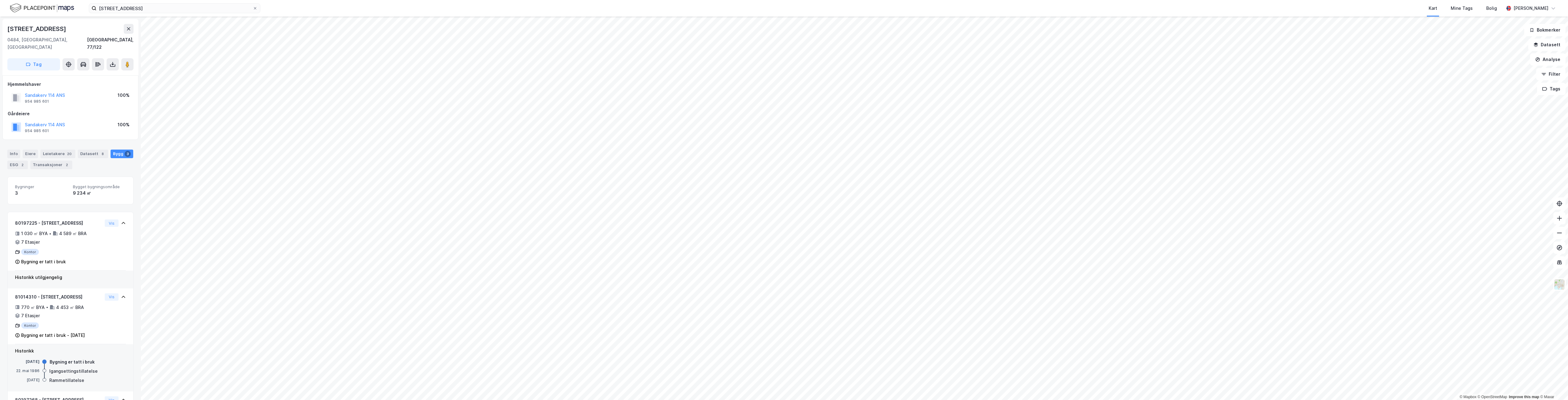
click at [56, 142] on div "Info [PERSON_NAME] 20 Datasett 8 Bygg 3 ESG 2 Transaksjoner 2" at bounding box center [70, 156] width 141 height 29
click at [56, 150] on div "Leietakere 20" at bounding box center [57, 154] width 35 height 9
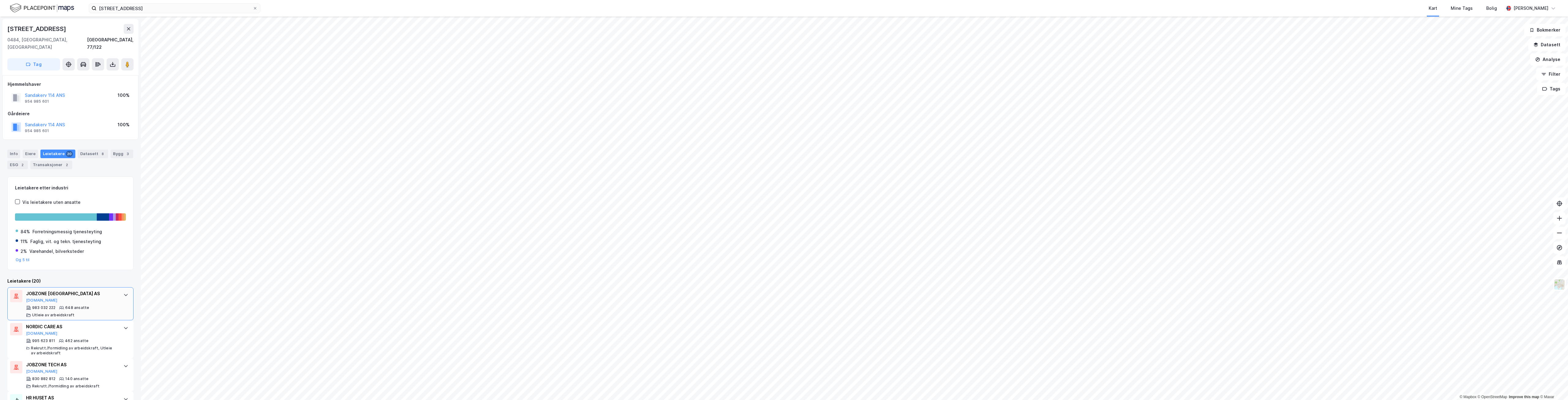
click at [102, 297] on div "JOBZONE [GEOGRAPHIC_DATA] AS [DOMAIN_NAME] 983 032 222 648 ansatte Utleie av ar…" at bounding box center [71, 303] width 91 height 27
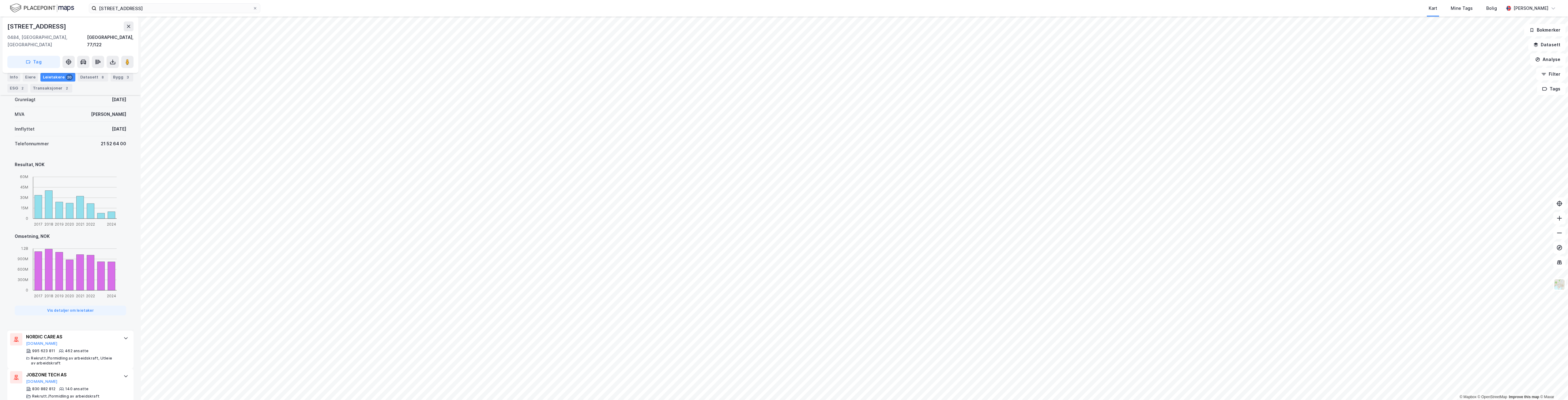
scroll to position [368, 0]
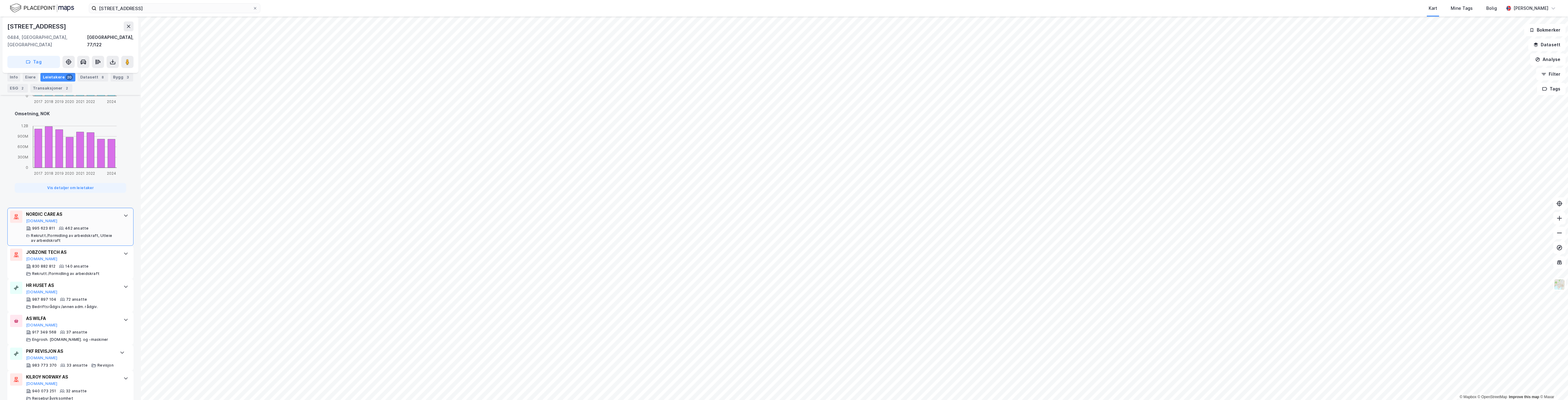
click at [96, 217] on div "NORDIC CARE AS [DOMAIN_NAME] 995 623 811 462 ansatte Rekrutt./formidling av arb…" at bounding box center [71, 226] width 91 height 32
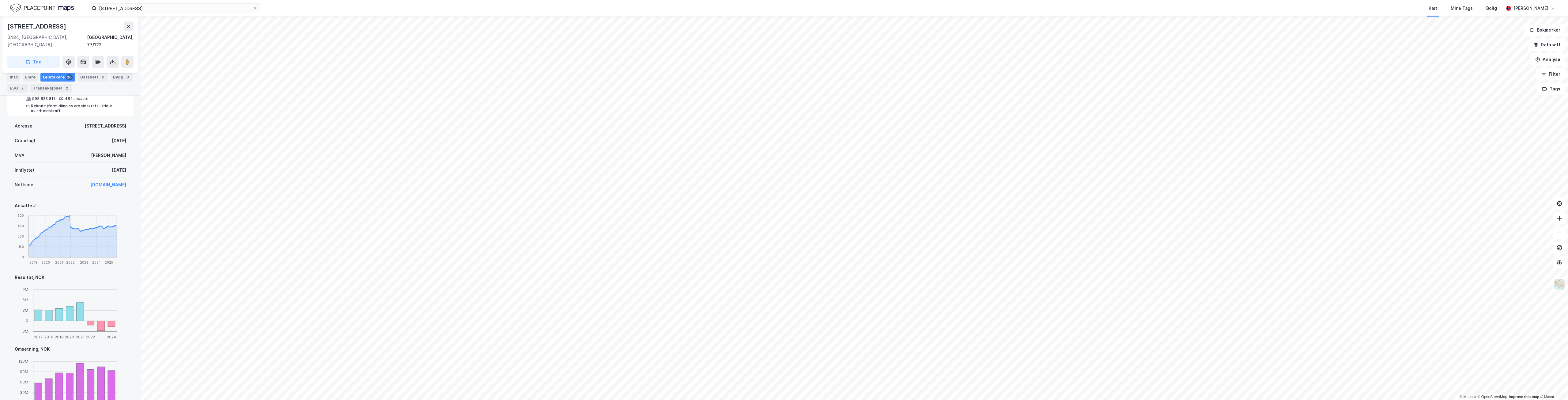
scroll to position [184, 0]
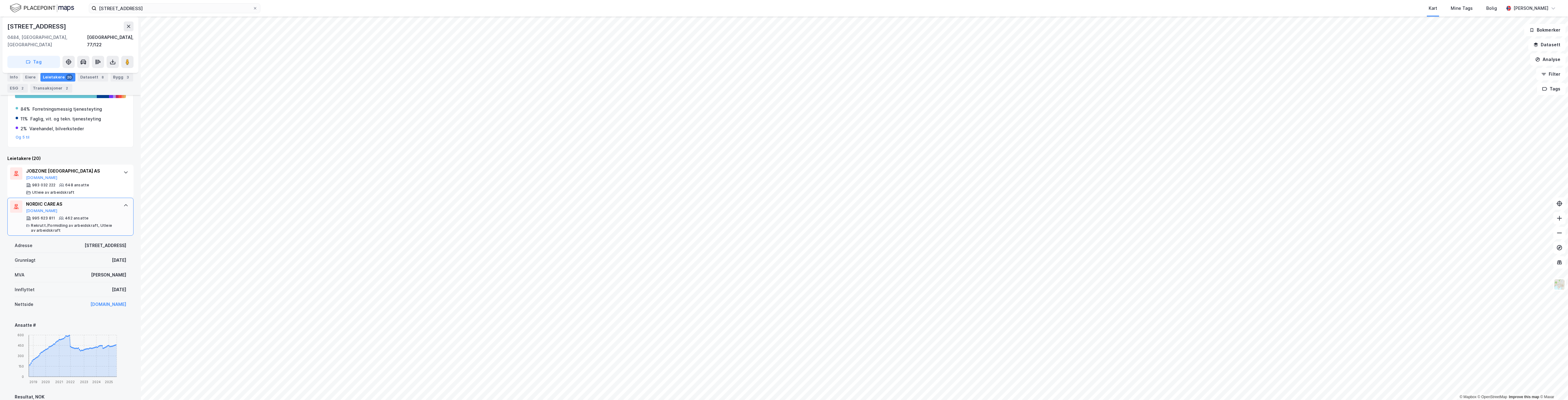
click at [115, 202] on div "NORDIC CARE AS [DOMAIN_NAME] 995 623 811 462 ansatte Rekrutt./formidling av arb…" at bounding box center [71, 216] width 126 height 38
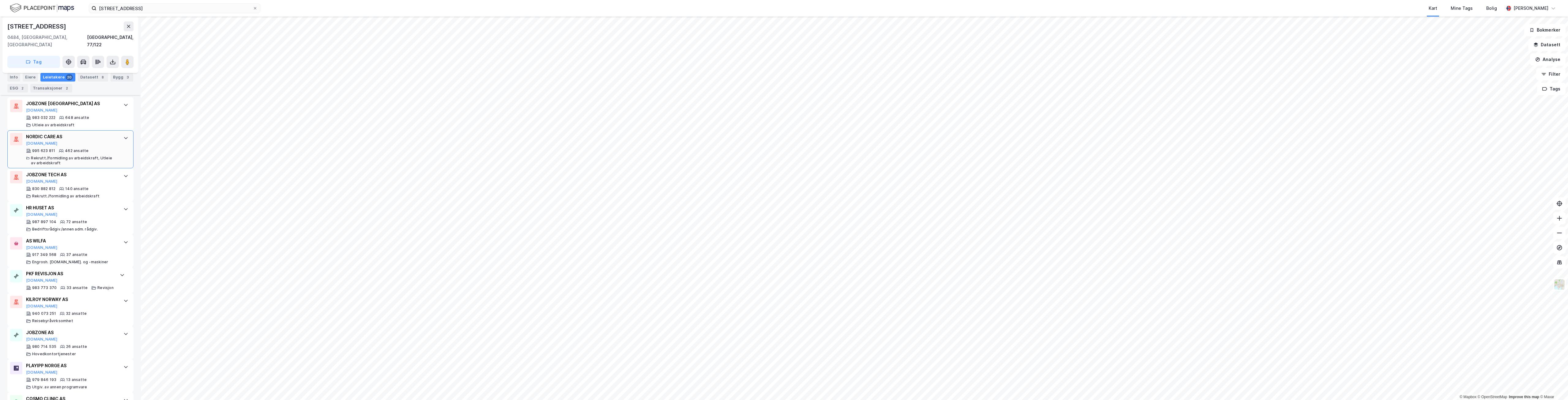
scroll to position [245, 0]
click at [95, 289] on div "980 714 535 26 ansatte Hovedkontortjenester" at bounding box center [71, 295] width 91 height 12
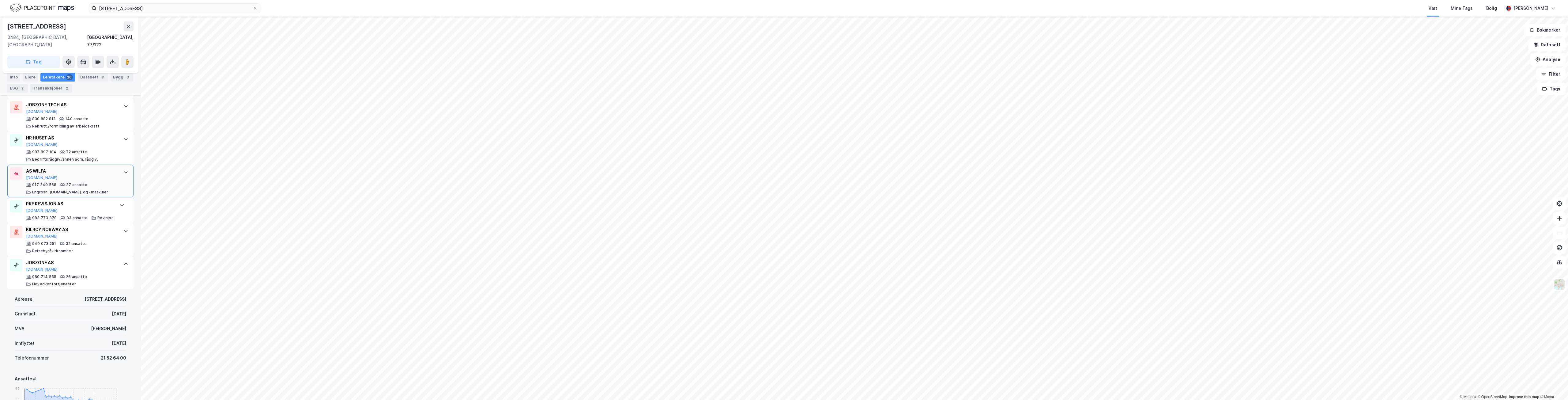
scroll to position [215, 0]
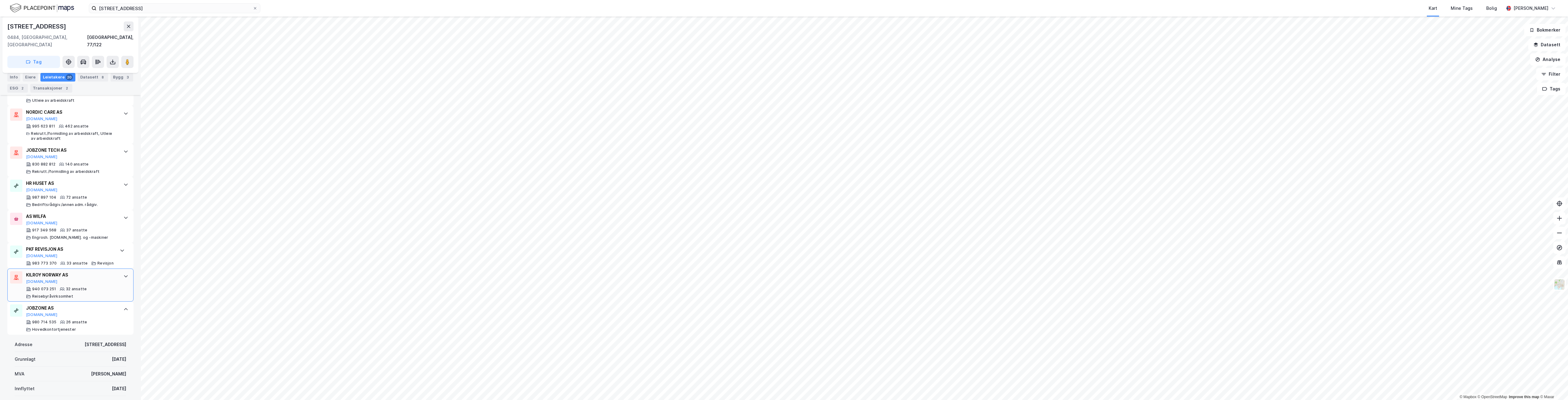
click at [91, 275] on div "KILROY NORWAY AS [DOMAIN_NAME]" at bounding box center [71, 277] width 91 height 13
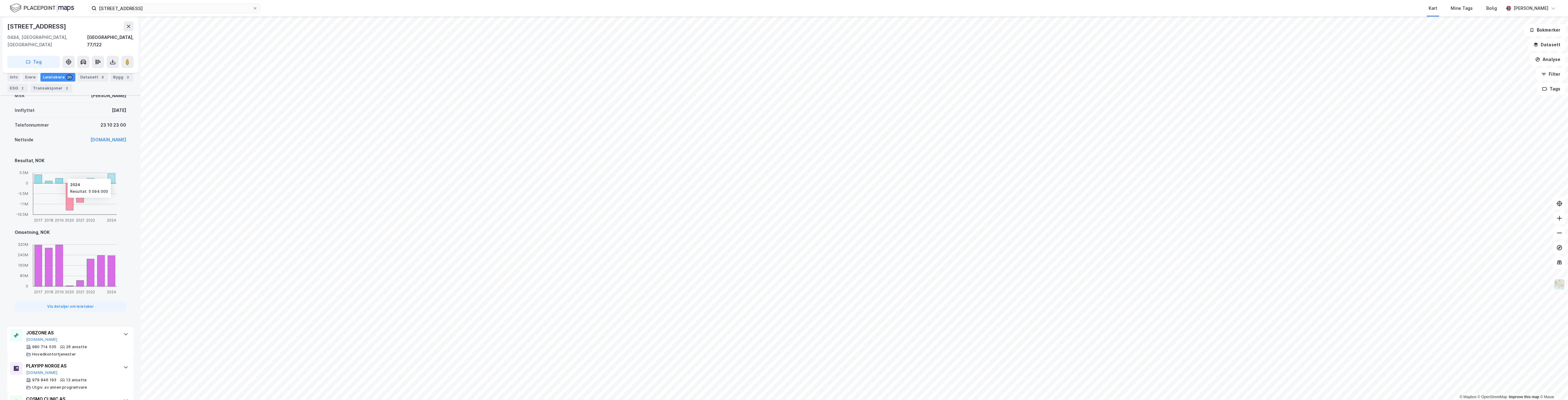
scroll to position [245, 0]
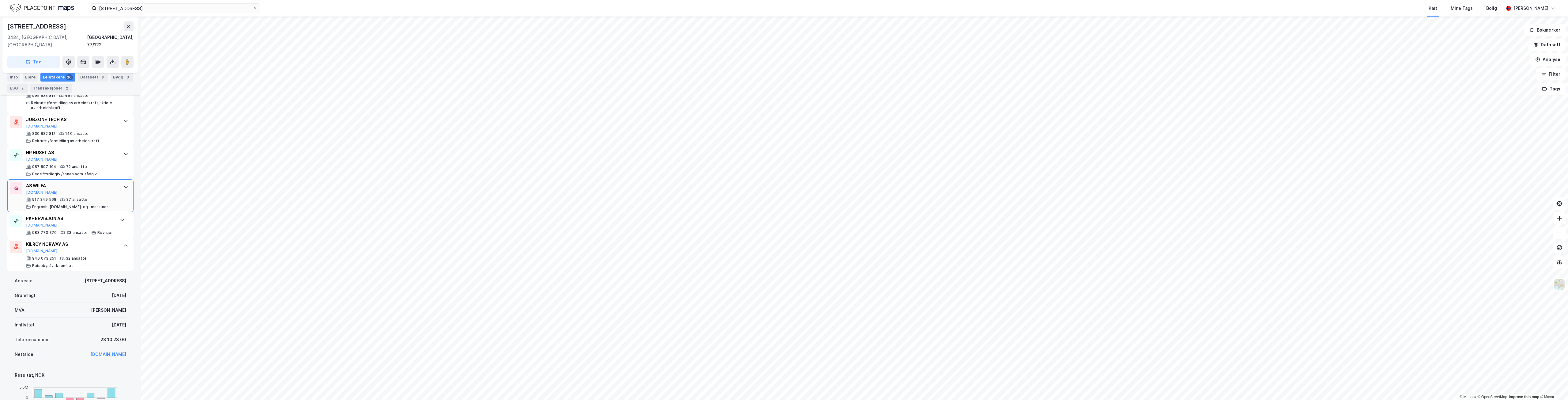
click at [94, 188] on div "AS WILFA [DOMAIN_NAME] 917 349 568 37 ansatte [PERSON_NAME]. [DOMAIN_NAME]. og …" at bounding box center [71, 196] width 91 height 27
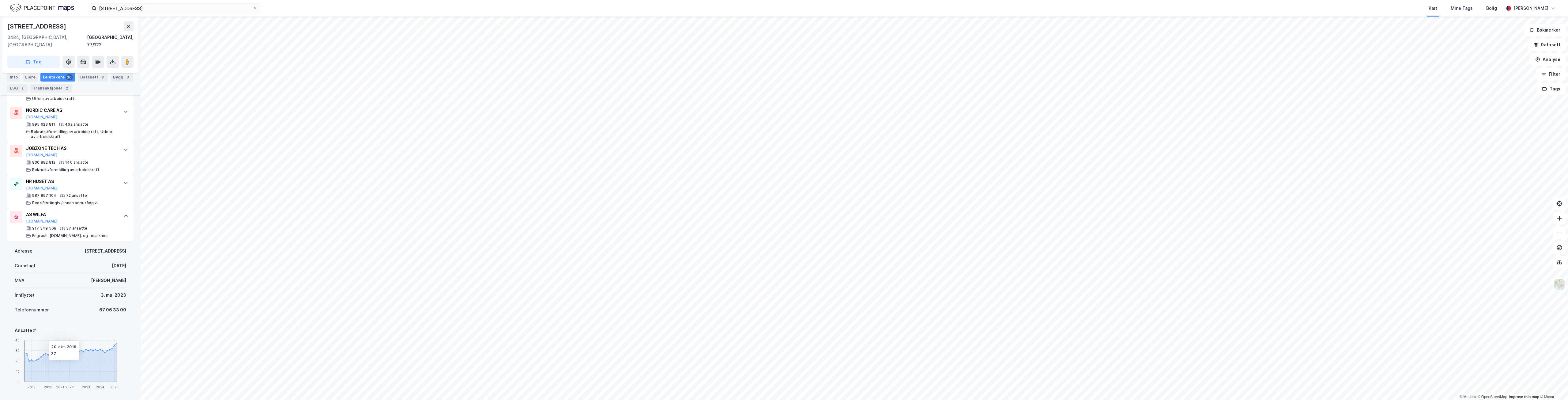
scroll to position [215, 0]
click at [91, 217] on div "AS WILFA [DOMAIN_NAME]" at bounding box center [71, 219] width 91 height 13
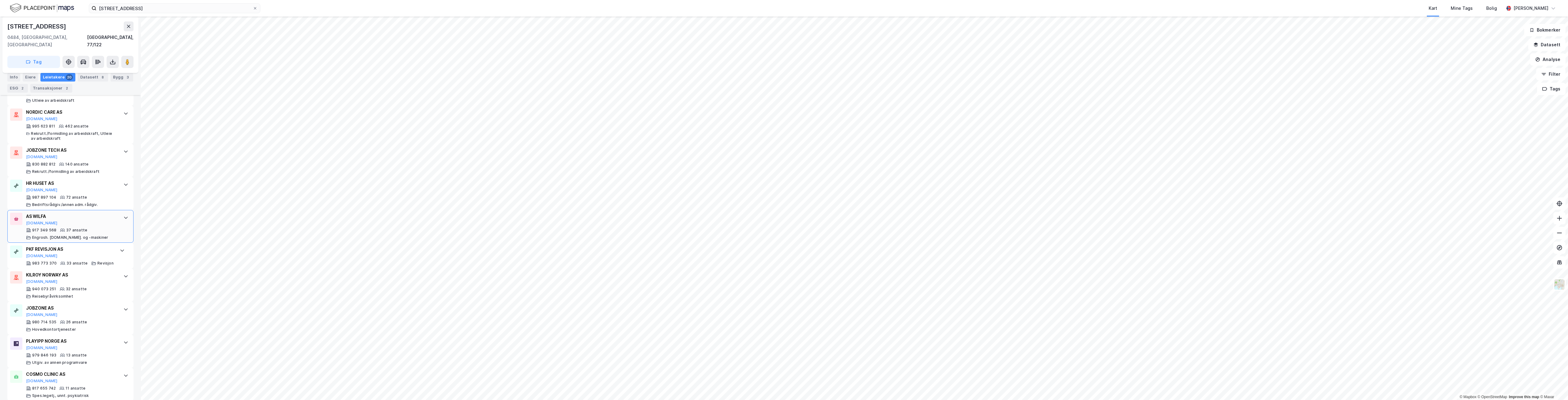
scroll to position [429, 0]
click at [86, 321] on div "PODIUM AS" at bounding box center [71, 325] width 91 height 8
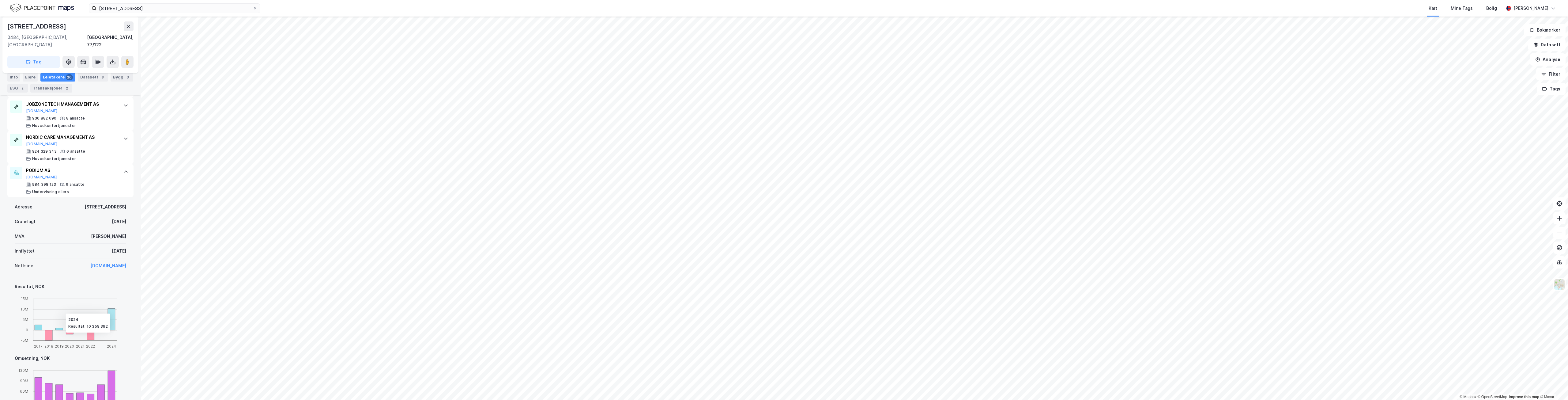
scroll to position [582, 0]
click at [100, 175] on div "PODIUM AS [DOMAIN_NAME] 984 398 123 6 ansatte Undervisning ellers" at bounding box center [71, 182] width 91 height 27
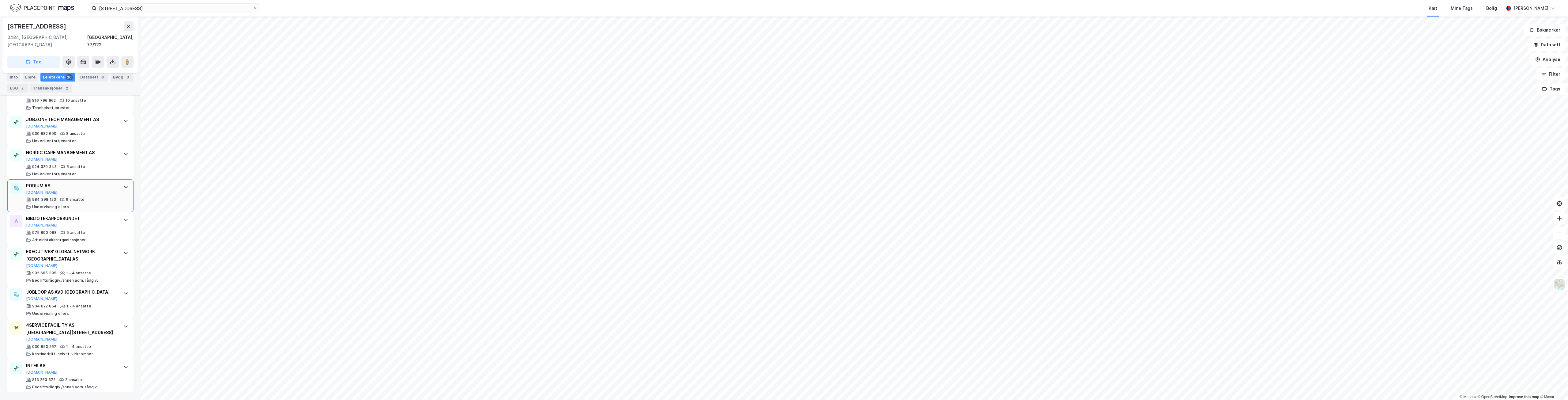
scroll to position [562, 0]
click at [18, 76] on div "Info" at bounding box center [14, 77] width 13 height 9
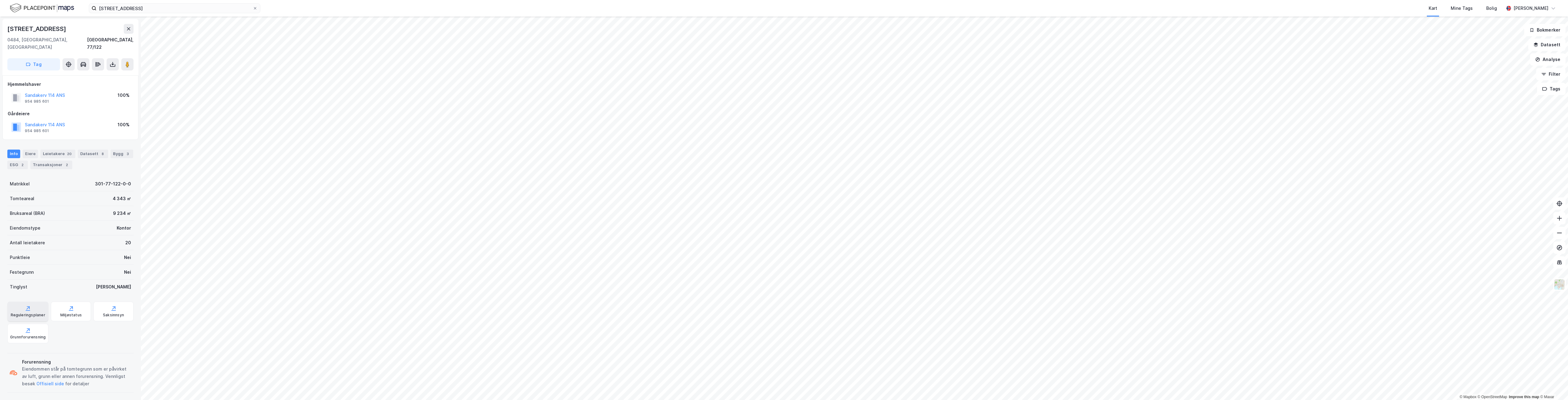
click at [39, 313] on div "Reguleringsplaner" at bounding box center [28, 315] width 35 height 5
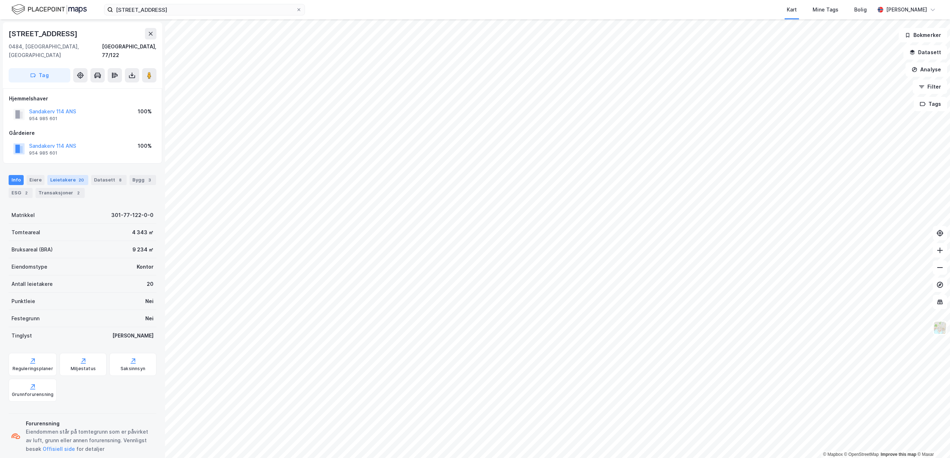
click at [53, 176] on div "Leietakere 20" at bounding box center [67, 180] width 41 height 10
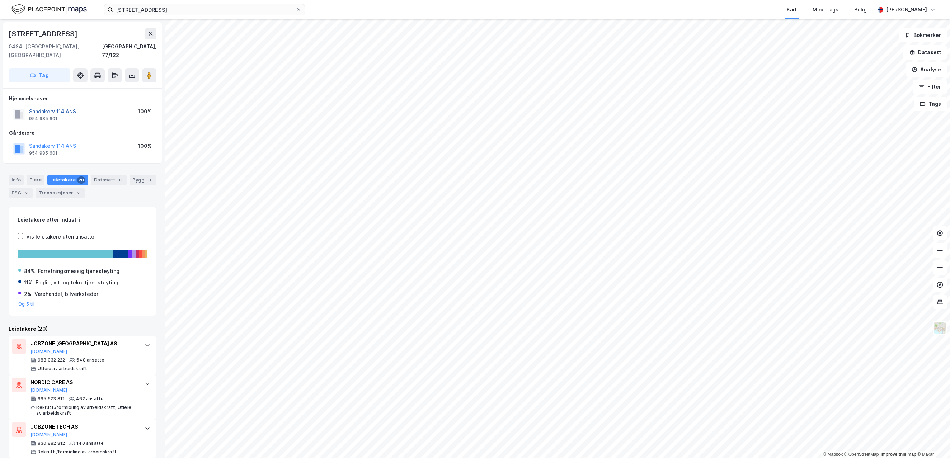
click at [0, 0] on button "Sandakerv 114 ANS" at bounding box center [0, 0] width 0 height 0
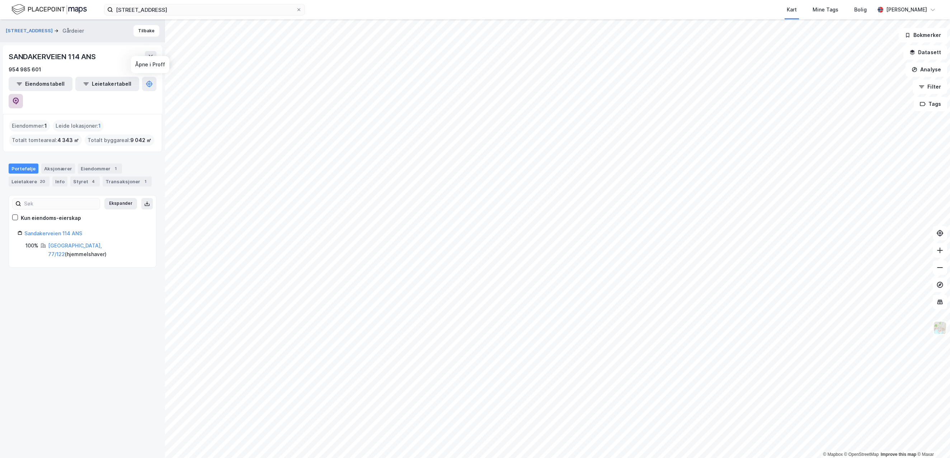
click at [23, 94] on button at bounding box center [16, 101] width 14 height 14
click at [104, 164] on div "Eiendommer 1" at bounding box center [100, 169] width 44 height 10
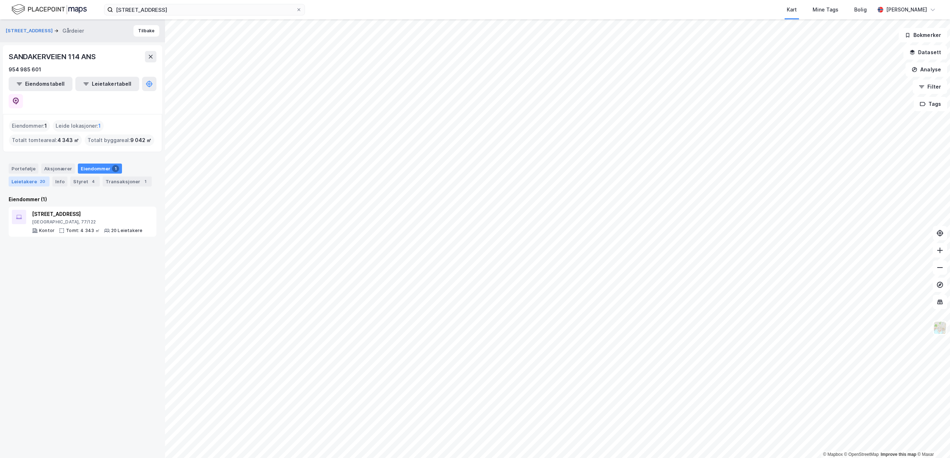
click at [28, 176] on div "Leietakere 20" at bounding box center [29, 181] width 41 height 10
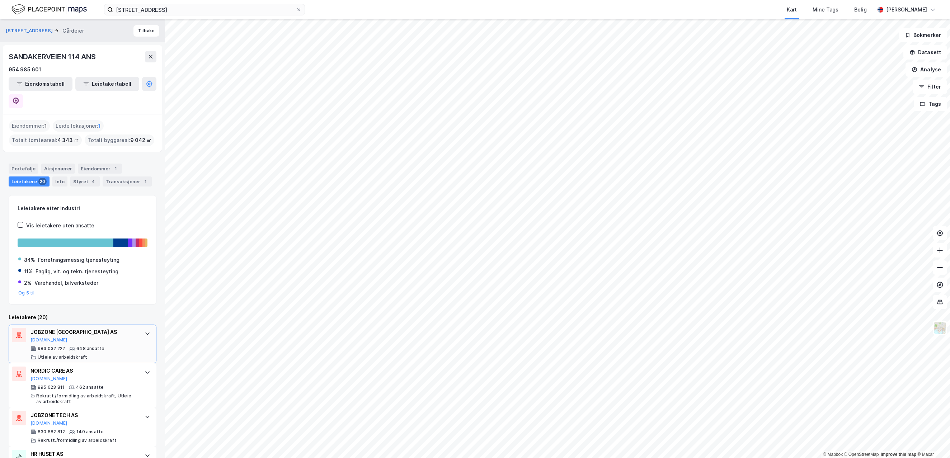
click at [84, 328] on div "JOBZONE [GEOGRAPHIC_DATA] AS" at bounding box center [83, 332] width 107 height 9
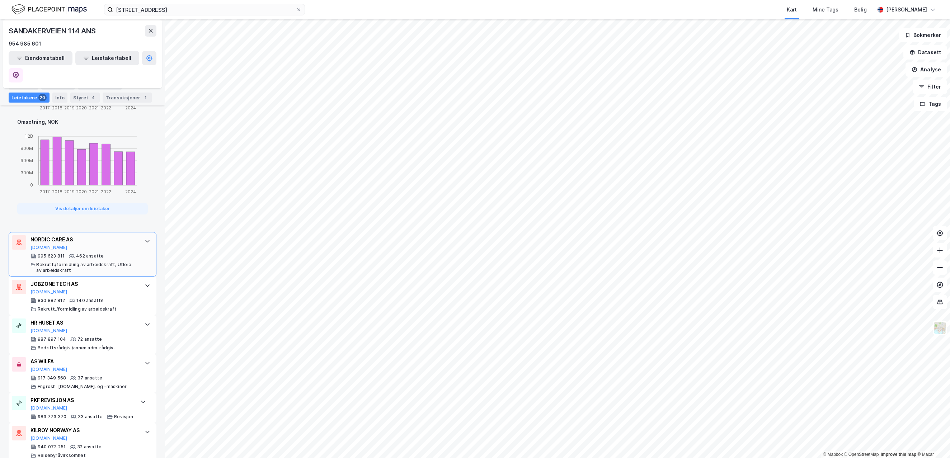
scroll to position [430, 0]
click at [133, 232] on div "NORDIC CARE AS [DOMAIN_NAME] 995 623 811 462 ansatte Rekrutt./formidling av arb…" at bounding box center [83, 254] width 148 height 44
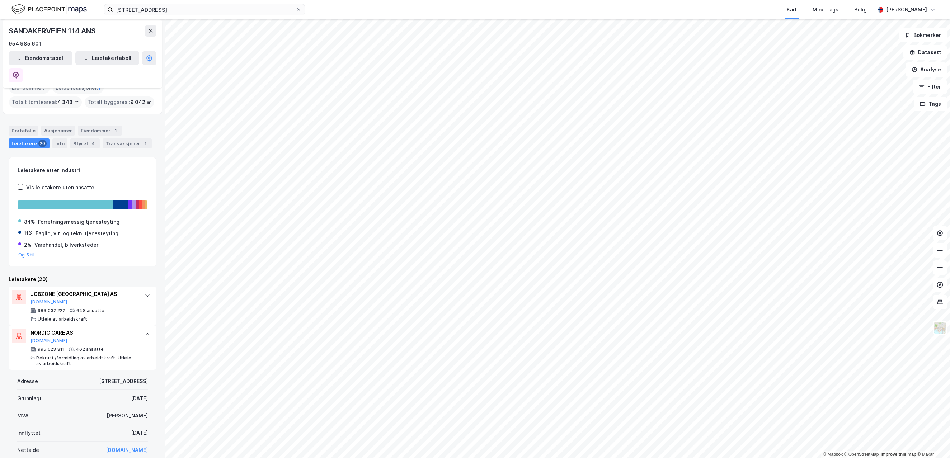
scroll to position [36, 0]
click at [142, 331] on div at bounding box center [147, 336] width 11 height 11
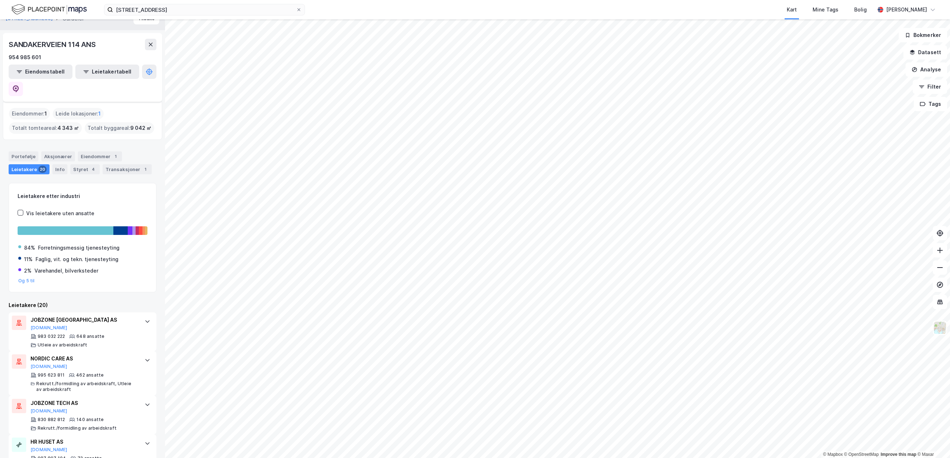
scroll to position [0, 0]
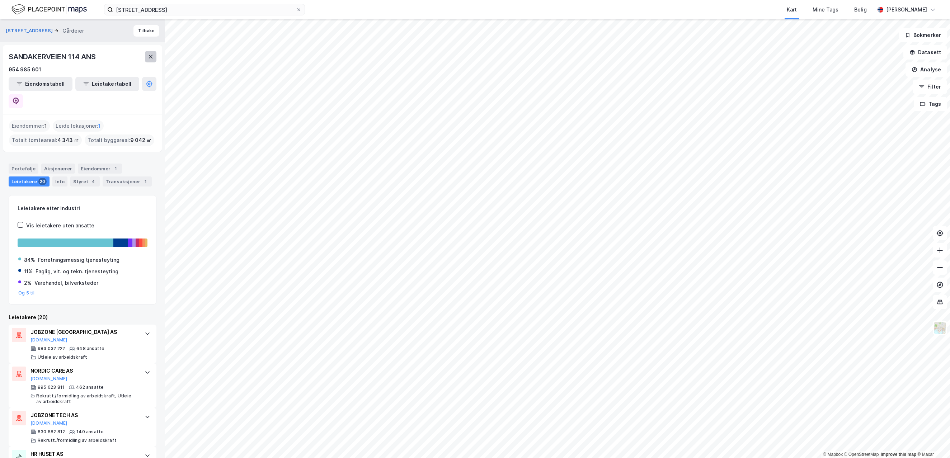
click at [153, 55] on icon at bounding box center [151, 57] width 6 height 6
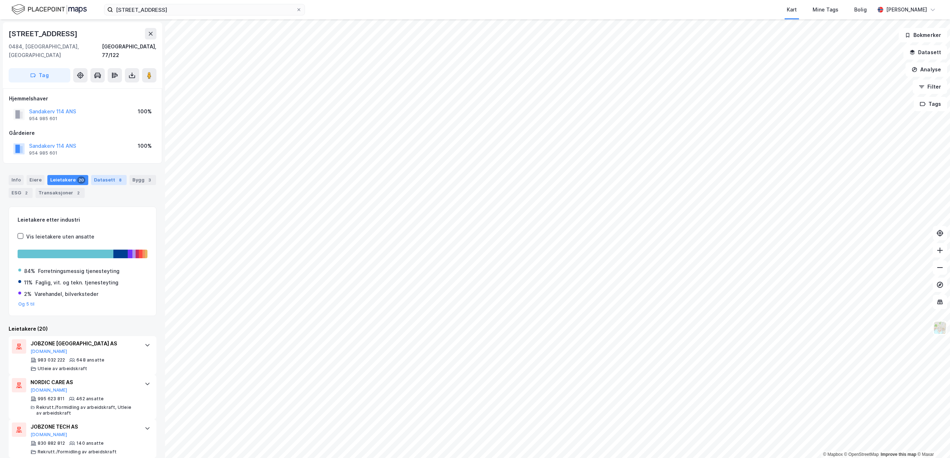
click at [96, 175] on div "Datasett 8" at bounding box center [109, 180] width 36 height 10
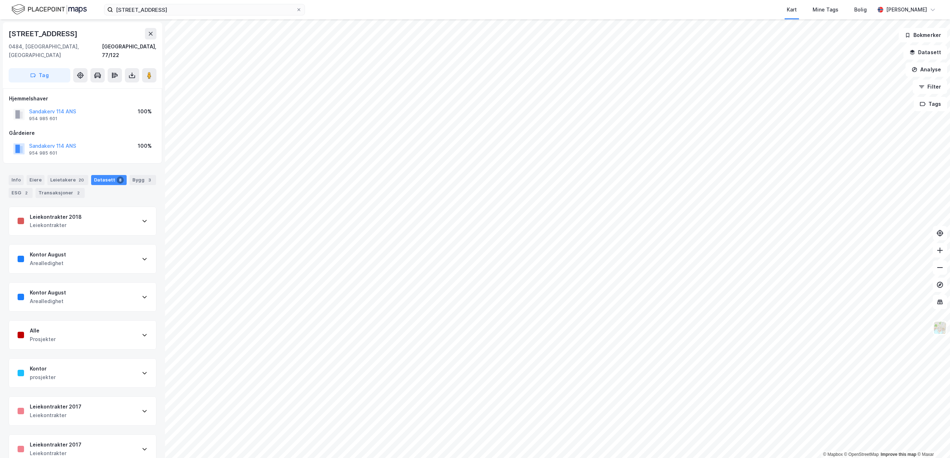
click at [94, 219] on div "Leiekontrakter 2018 Leiekontrakter" at bounding box center [82, 221] width 147 height 29
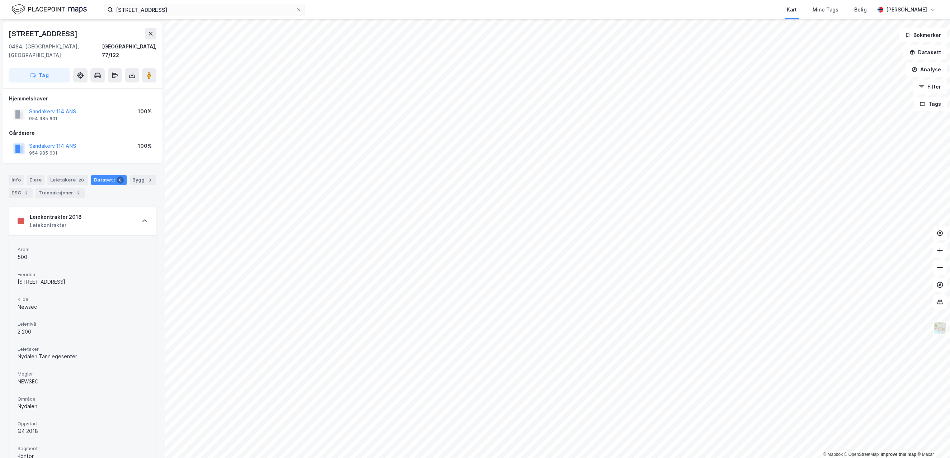
click at [93, 221] on div "Leiekontrakter 2018 Leiekontrakter" at bounding box center [82, 221] width 147 height 29
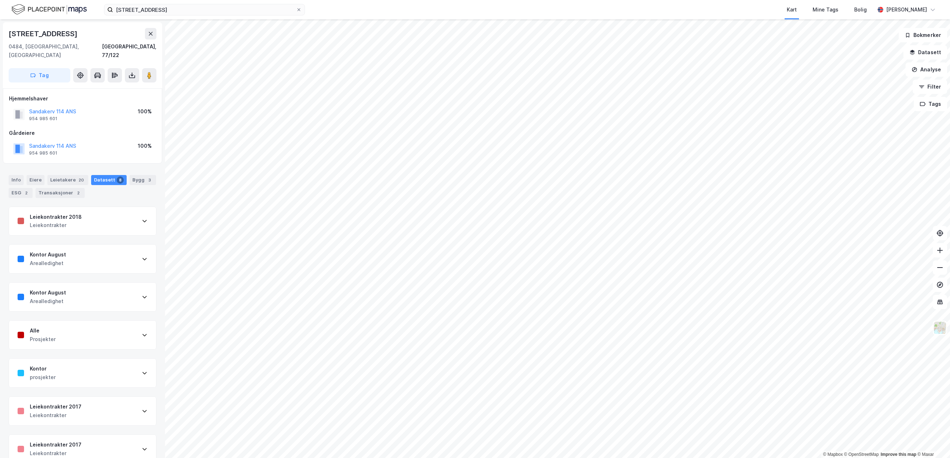
click at [91, 254] on div "Kontor August Arealledighet" at bounding box center [82, 259] width 147 height 29
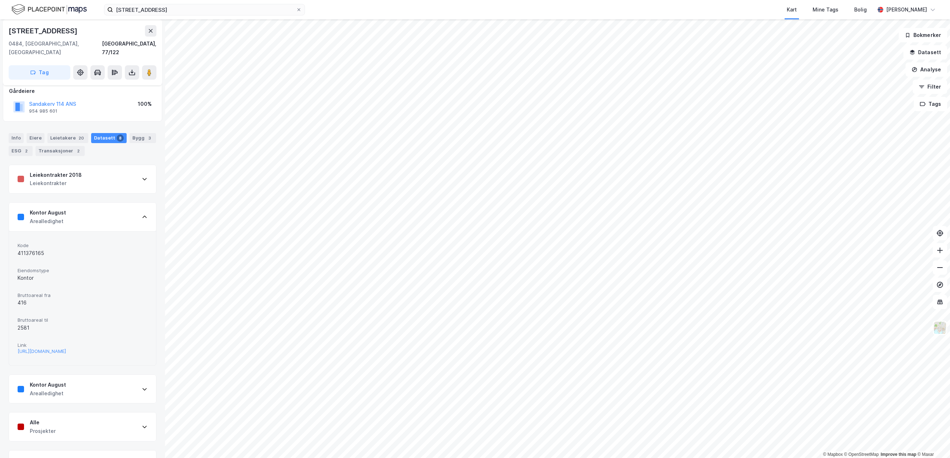
scroll to position [72, 0]
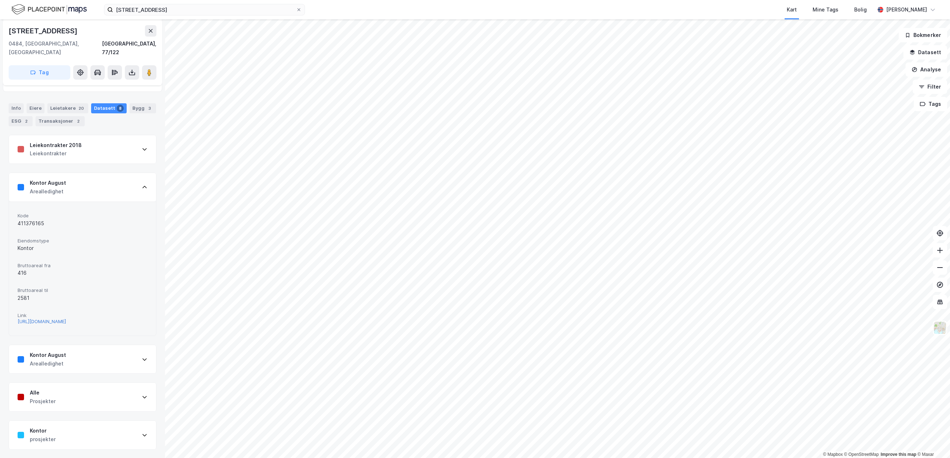
click at [66, 318] on div "[URL][DOMAIN_NAME]" at bounding box center [42, 321] width 48 height 6
click at [139, 103] on div "Bygg 3" at bounding box center [142, 108] width 27 height 10
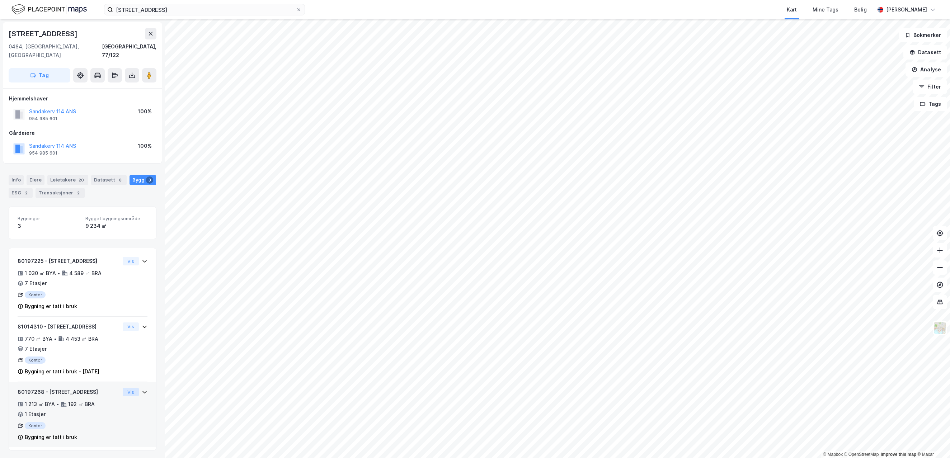
click at [125, 388] on button "Vis" at bounding box center [131, 392] width 16 height 9
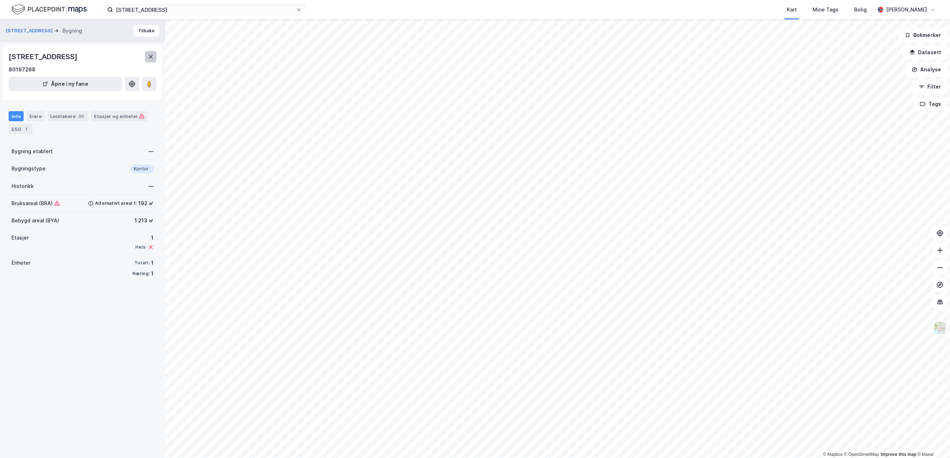
click at [149, 57] on icon at bounding box center [151, 57] width 6 height 6
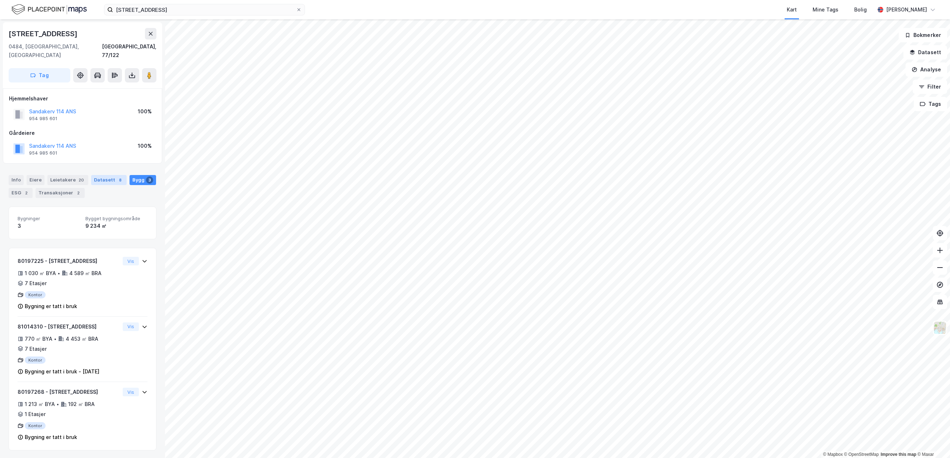
click at [104, 175] on div "Datasett 8" at bounding box center [109, 180] width 36 height 10
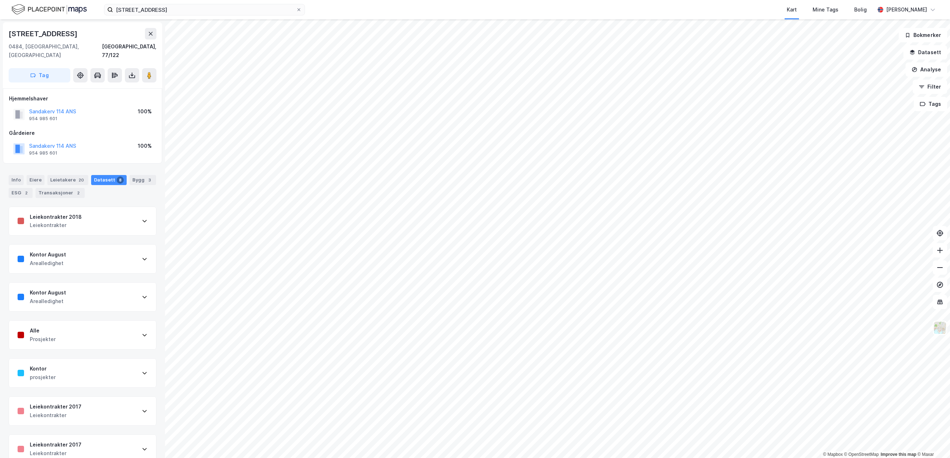
click at [102, 252] on div "Kontor August Arealledighet" at bounding box center [82, 259] width 147 height 29
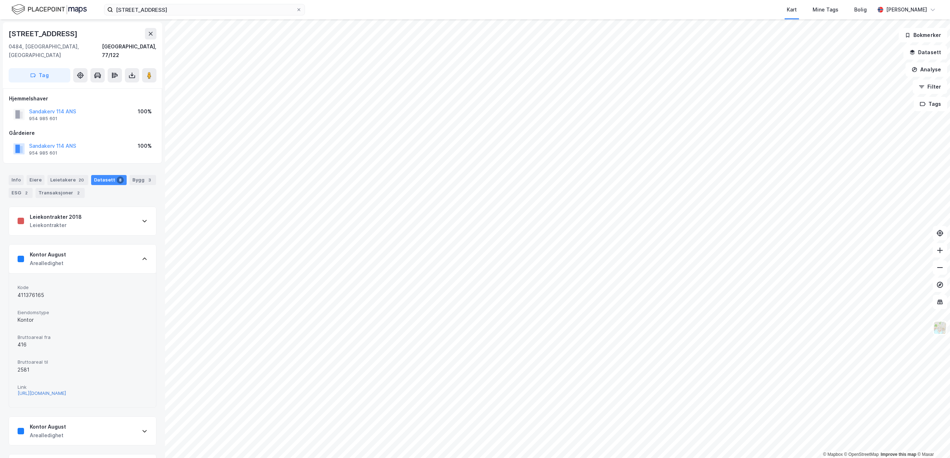
click at [66, 390] on div "[URL][DOMAIN_NAME]" at bounding box center [42, 393] width 48 height 6
click at [66, 254] on div "Kontor August Arealledighet" at bounding box center [82, 259] width 147 height 29
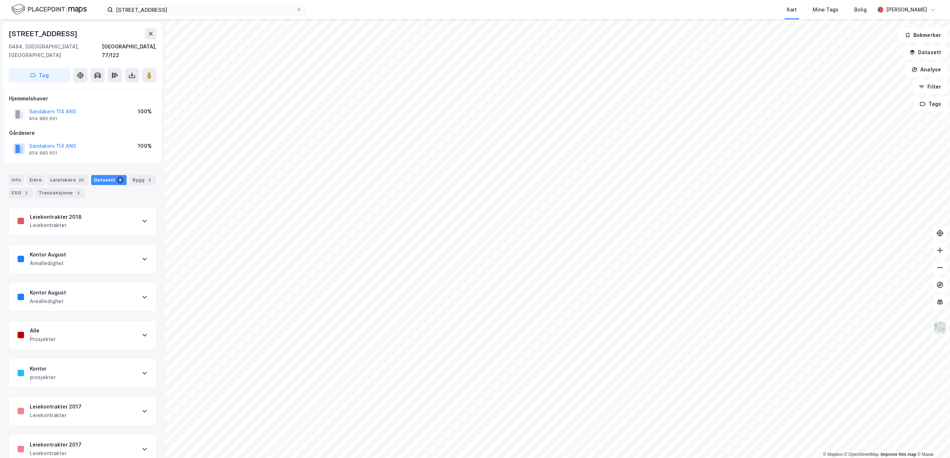
click at [66, 293] on div "Kontor August Arealledighet" at bounding box center [82, 297] width 147 height 29
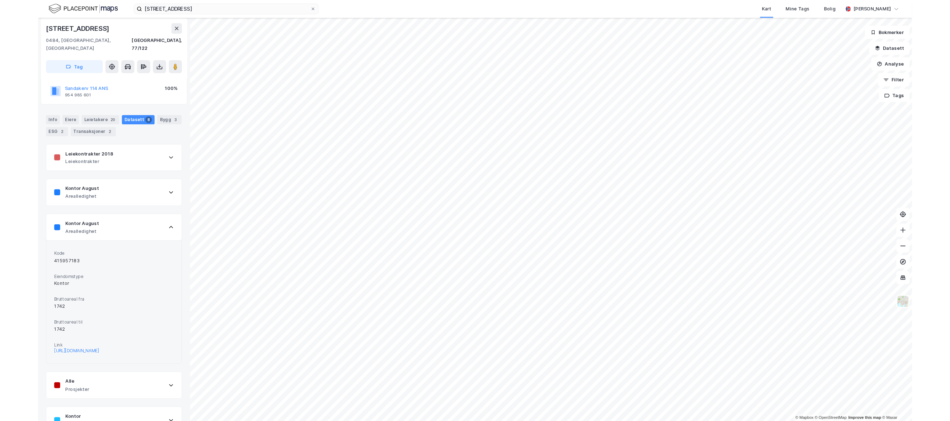
scroll to position [108, 0]
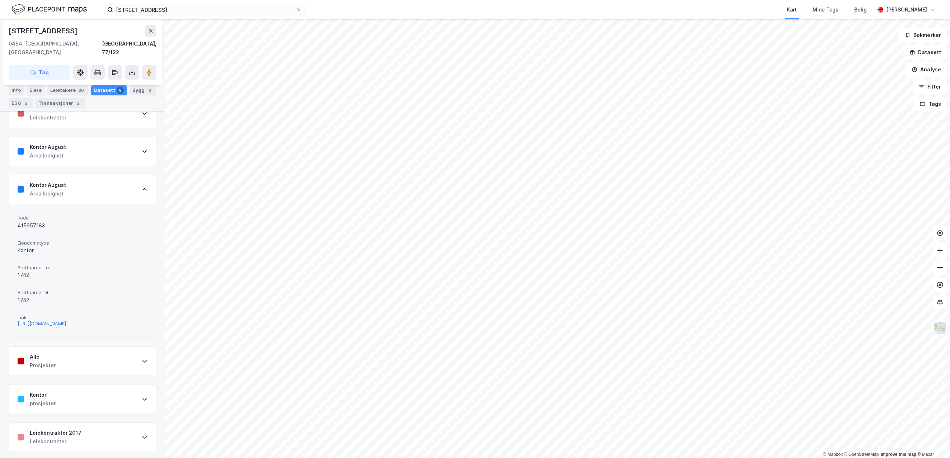
click at [66, 321] on div "[URL][DOMAIN_NAME]" at bounding box center [42, 324] width 48 height 6
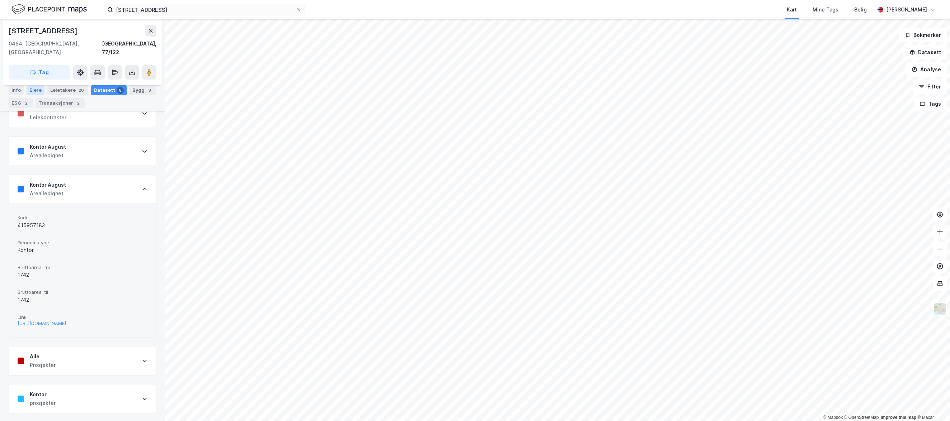
click at [30, 93] on div "Eiere" at bounding box center [36, 90] width 18 height 10
